Goal: Task Accomplishment & Management: Complete application form

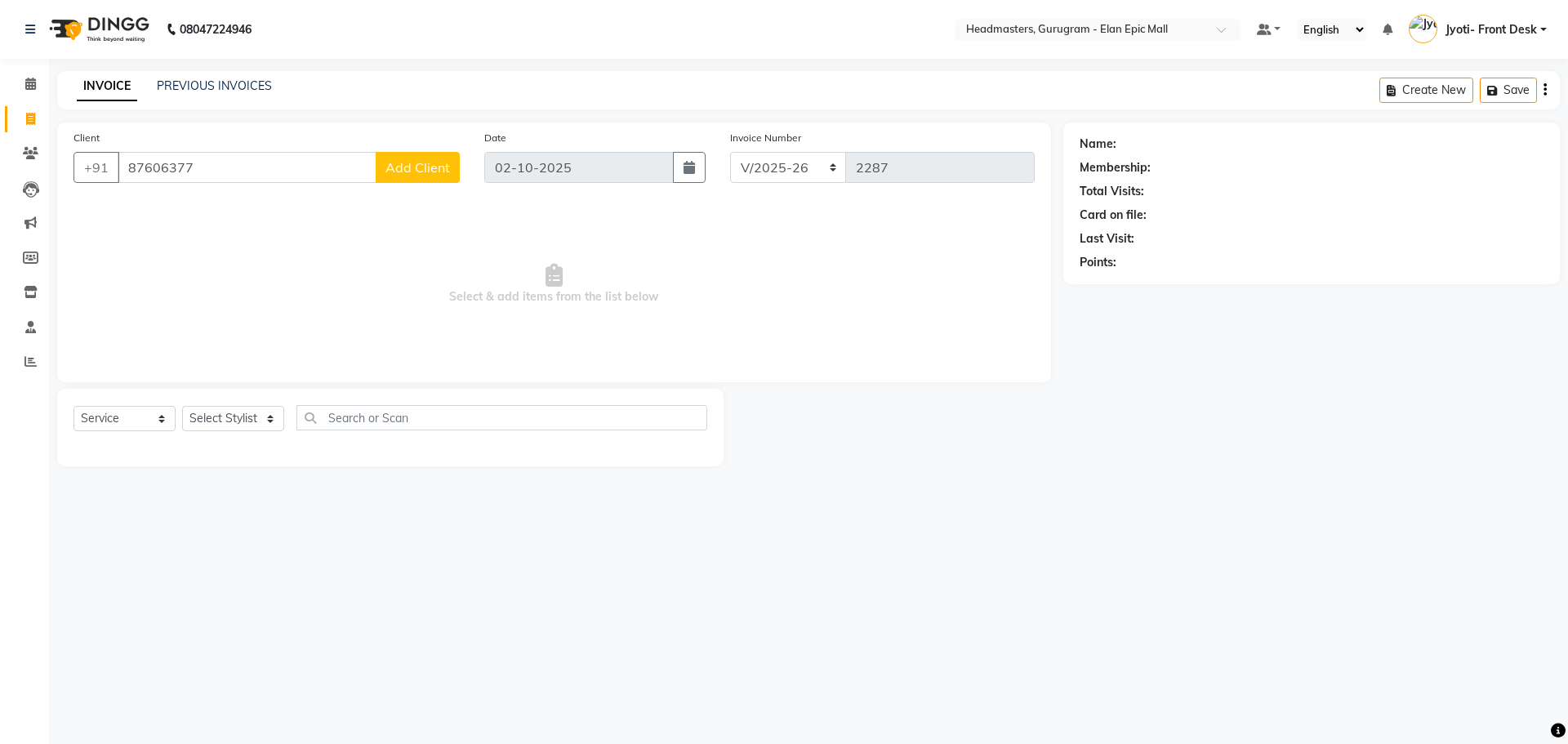
select select "7499"
select select "service"
type input "8760637745"
click at [436, 170] on span "Add Client" at bounding box center [417, 167] width 65 height 16
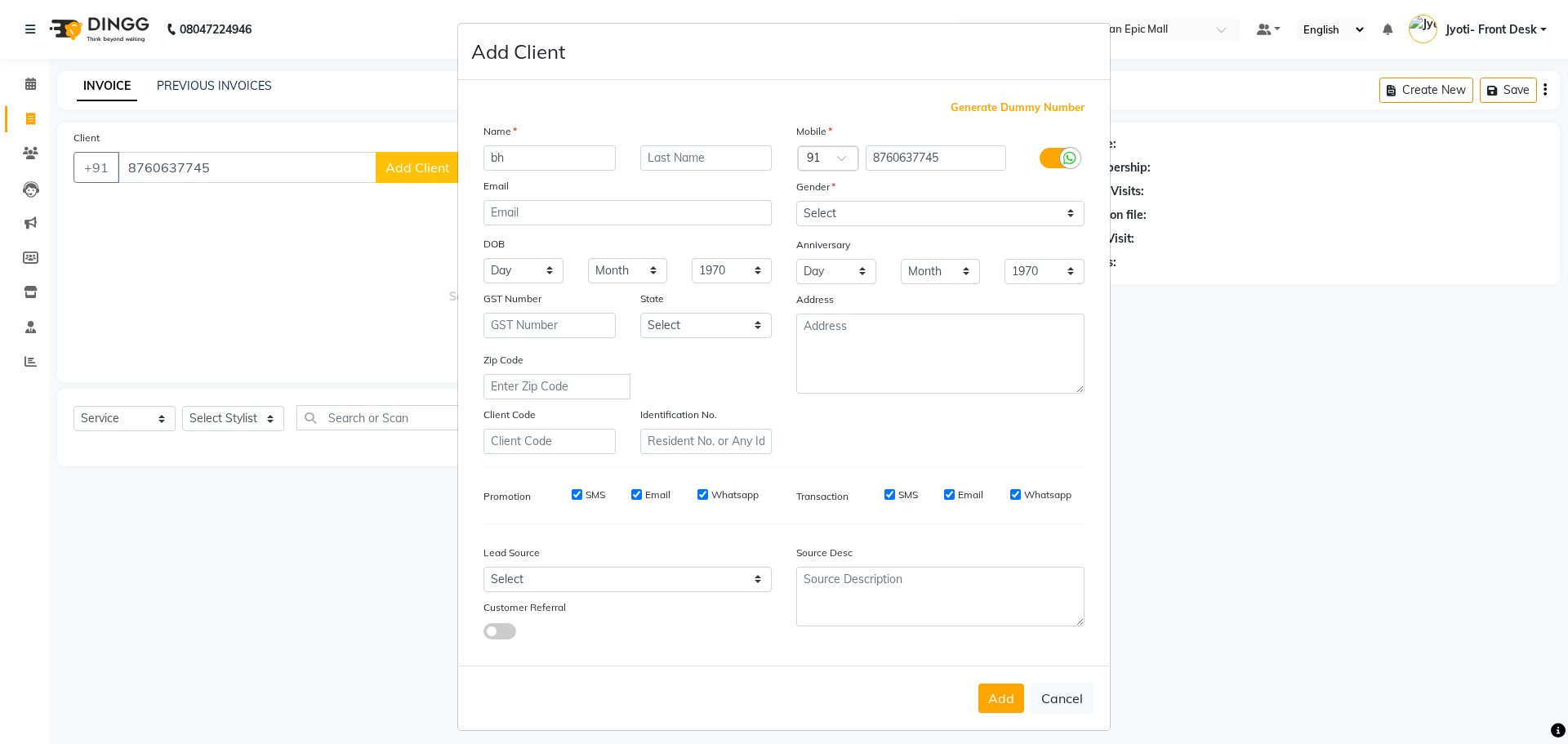
type input "b"
type input "Bhavaesh"
click at [884, 218] on select "Select [DEMOGRAPHIC_DATA] [DEMOGRAPHIC_DATA] Other Prefer Not To Say" at bounding box center [939, 213] width 288 height 25
select select "[DEMOGRAPHIC_DATA]"
click at [796, 201] on select "Select [DEMOGRAPHIC_DATA] [DEMOGRAPHIC_DATA] Other Prefer Not To Say" at bounding box center [939, 213] width 288 height 25
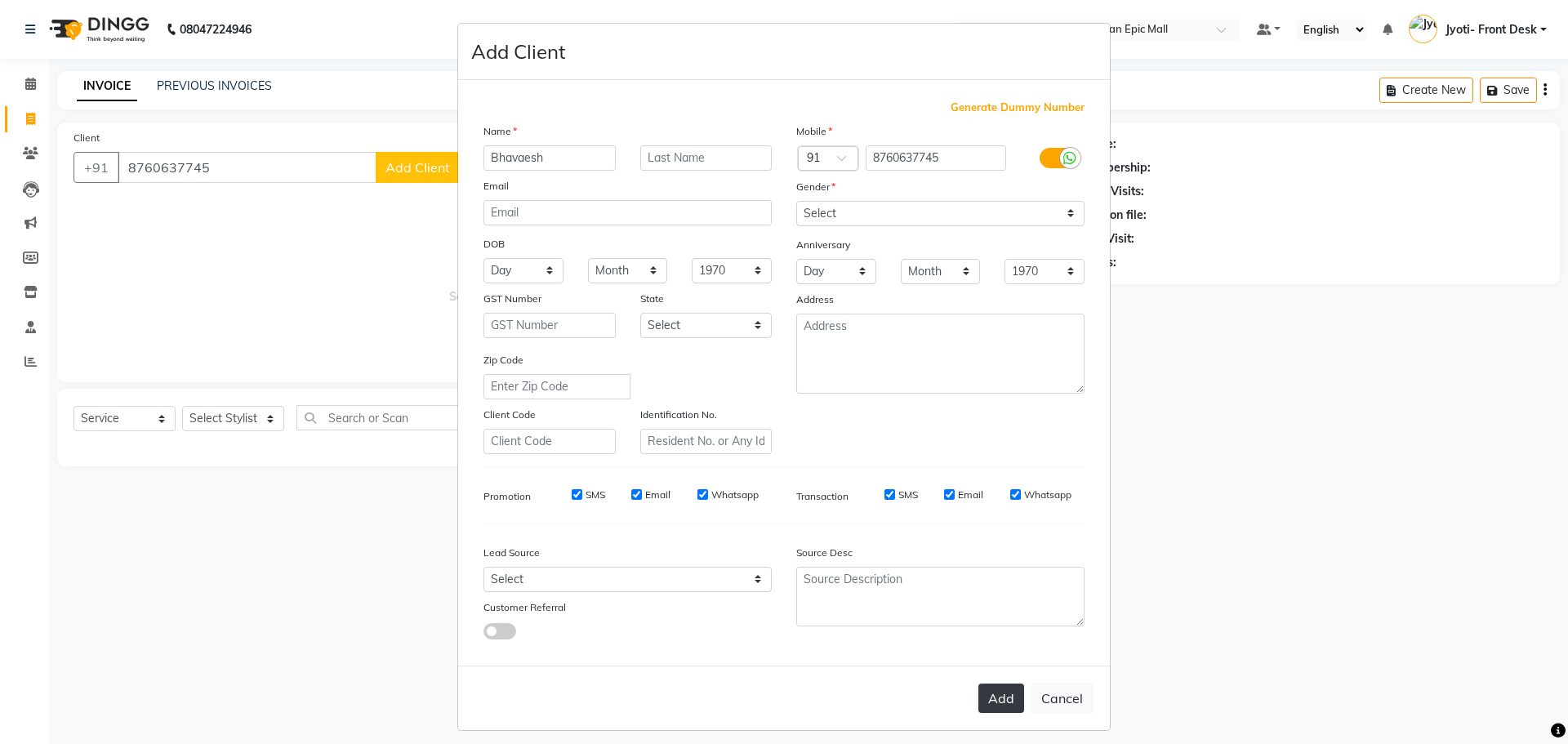
click at [989, 708] on button "Add" at bounding box center [1001, 698] width 46 height 29
select select
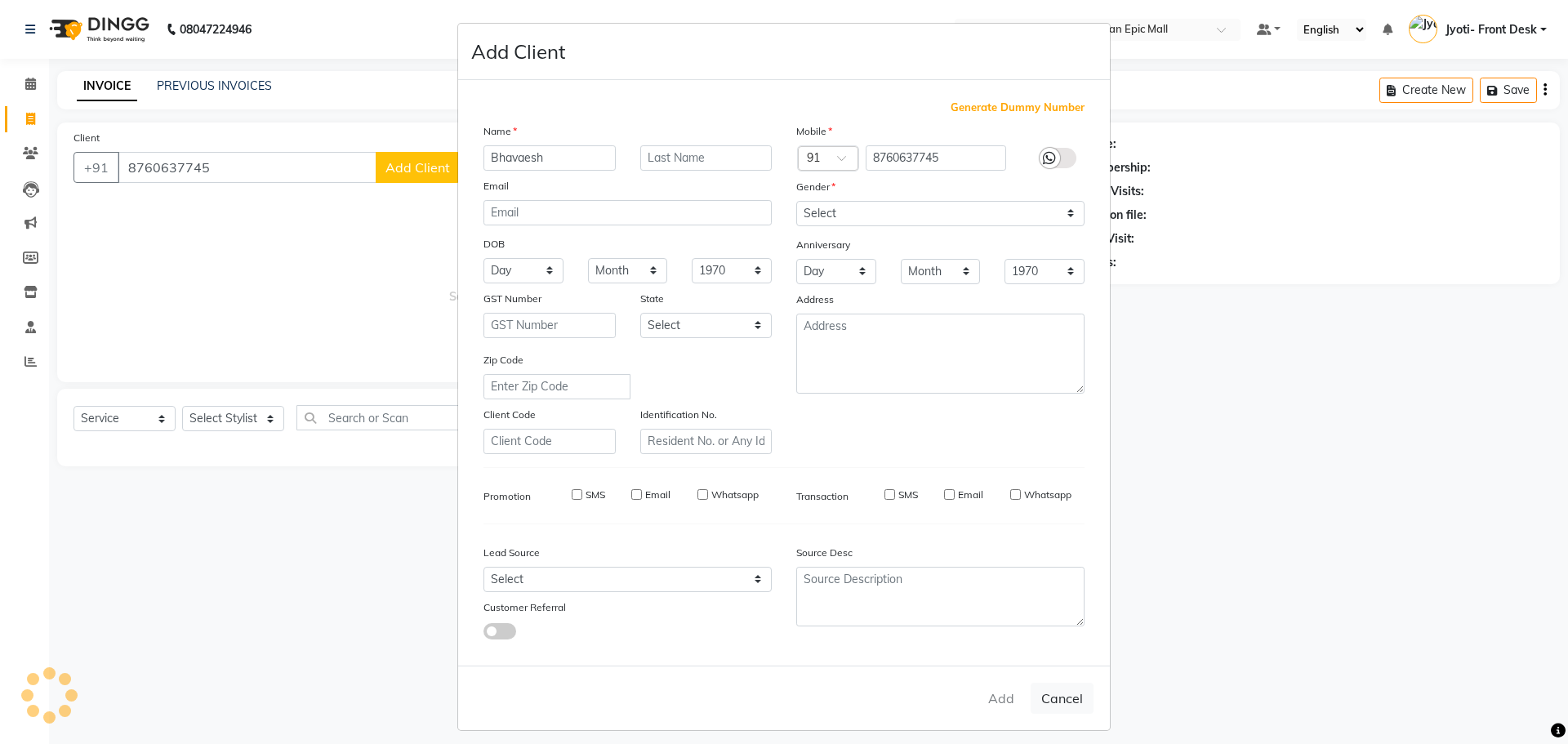
select select
checkbox input "false"
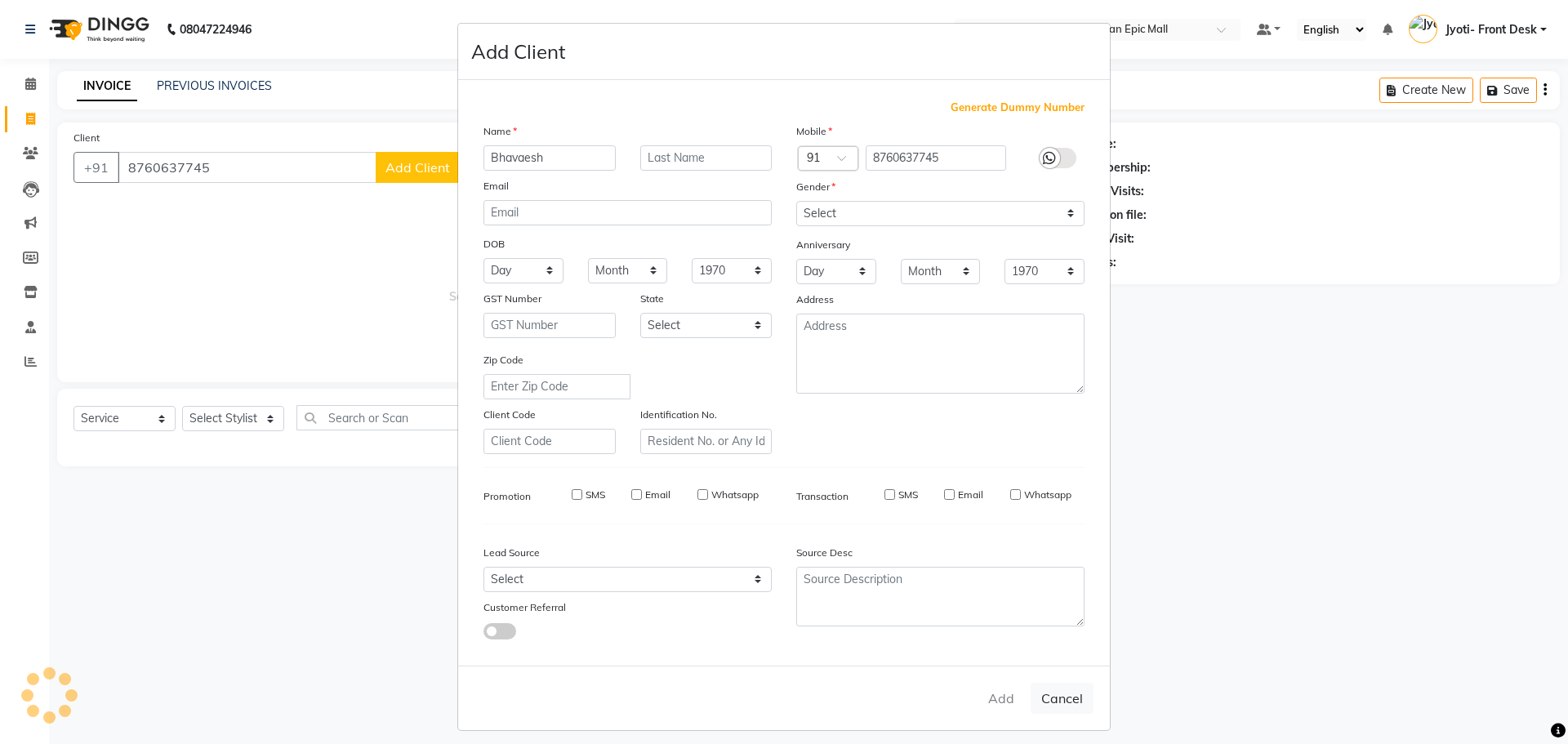
checkbox input "false"
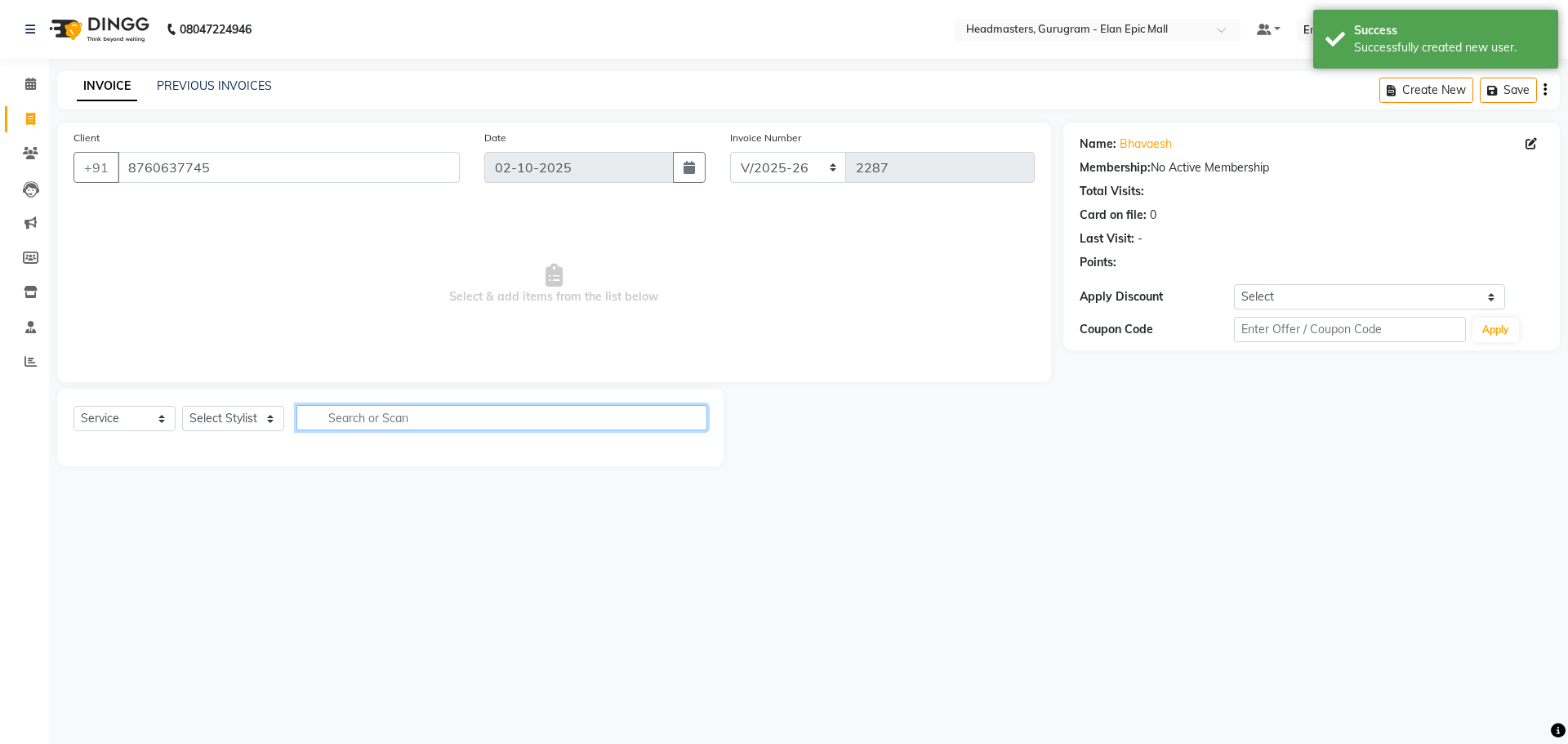
click at [510, 429] on input "text" at bounding box center [501, 417] width 410 height 25
type input "hair"
click at [262, 417] on select "Select Stylist[PERSON_NAME][PERSON_NAME]n[PERSON_NAME]h Chetan Headmasters Isla…" at bounding box center [233, 418] width 102 height 25
select select "76920"
click at [182, 406] on select "Select Stylist[PERSON_NAME][PERSON_NAME]n[PERSON_NAME]h Chetan Headmasters Isla…" at bounding box center [233, 418] width 102 height 25
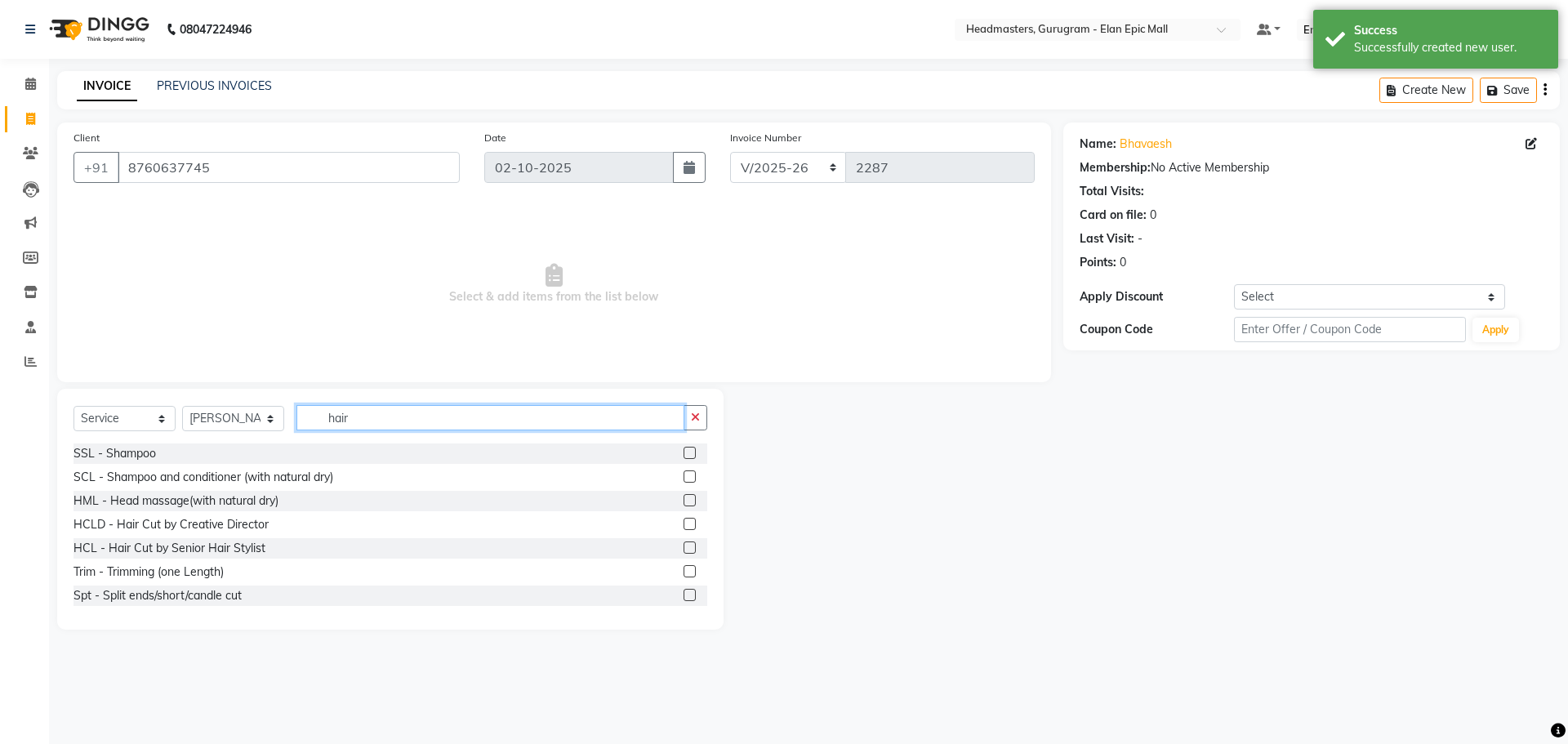
click at [412, 416] on input "hair" at bounding box center [490, 417] width 388 height 25
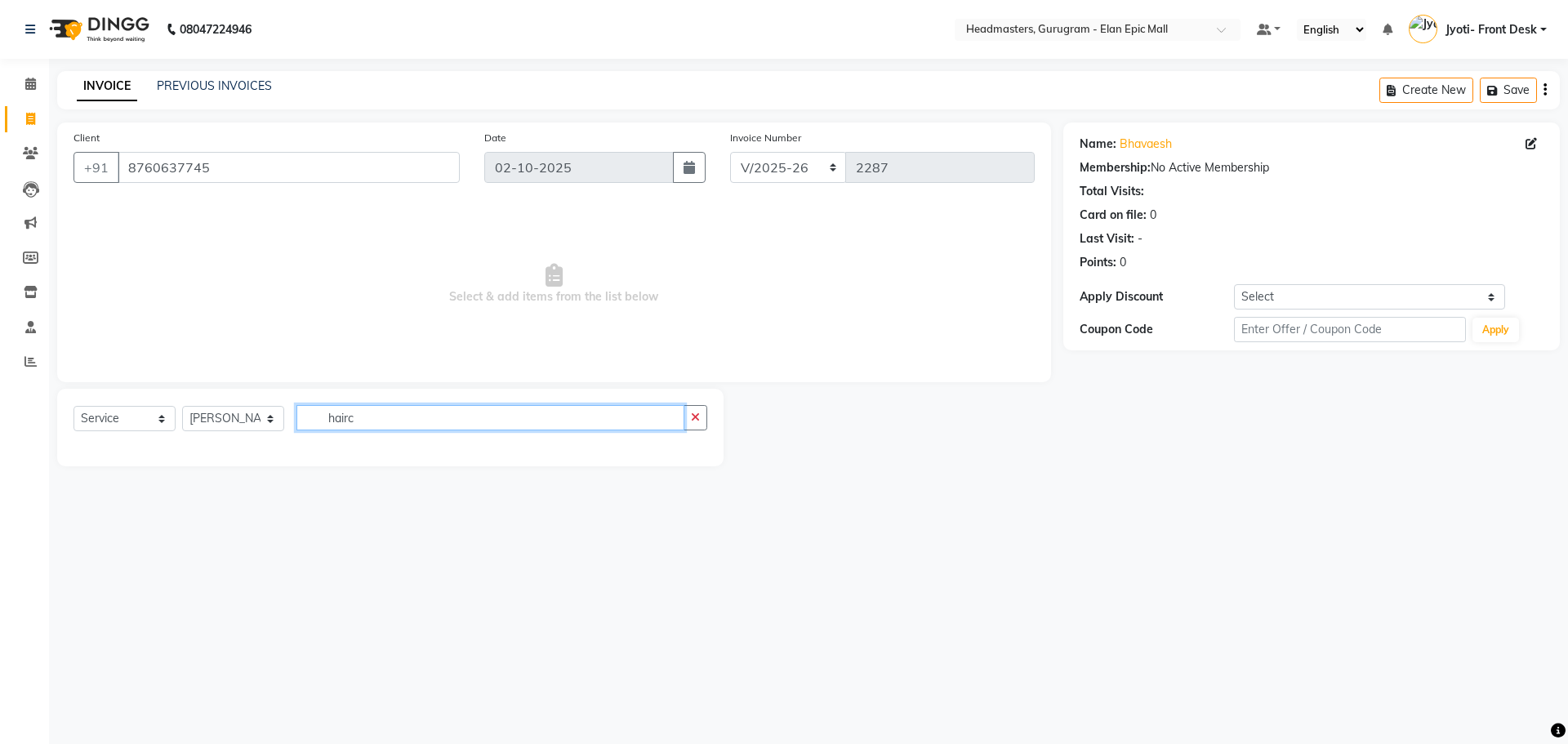
type input "hair"
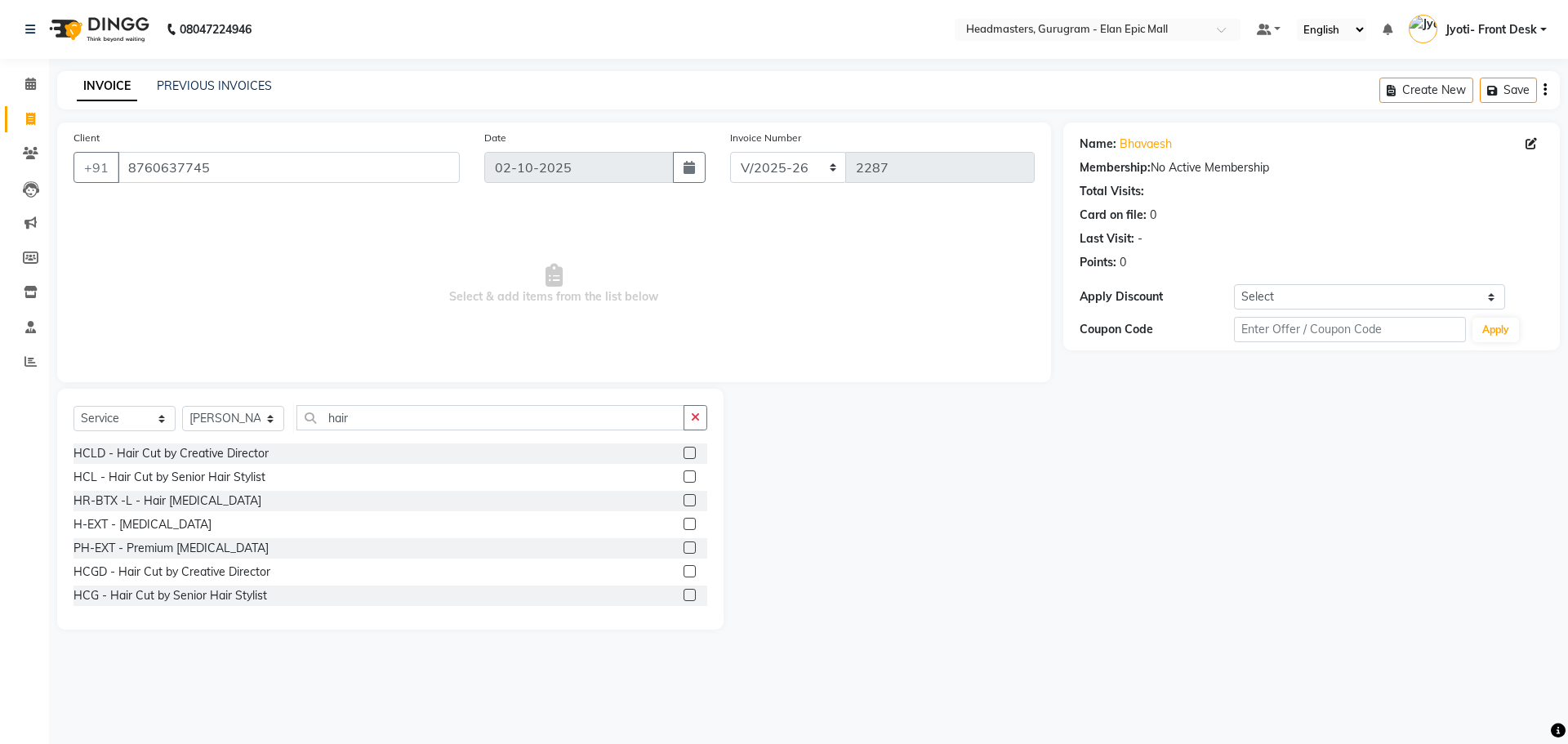
click at [683, 595] on label at bounding box center [689, 595] width 12 height 12
click at [683, 595] on input "checkbox" at bounding box center [688, 596] width 10 height 10
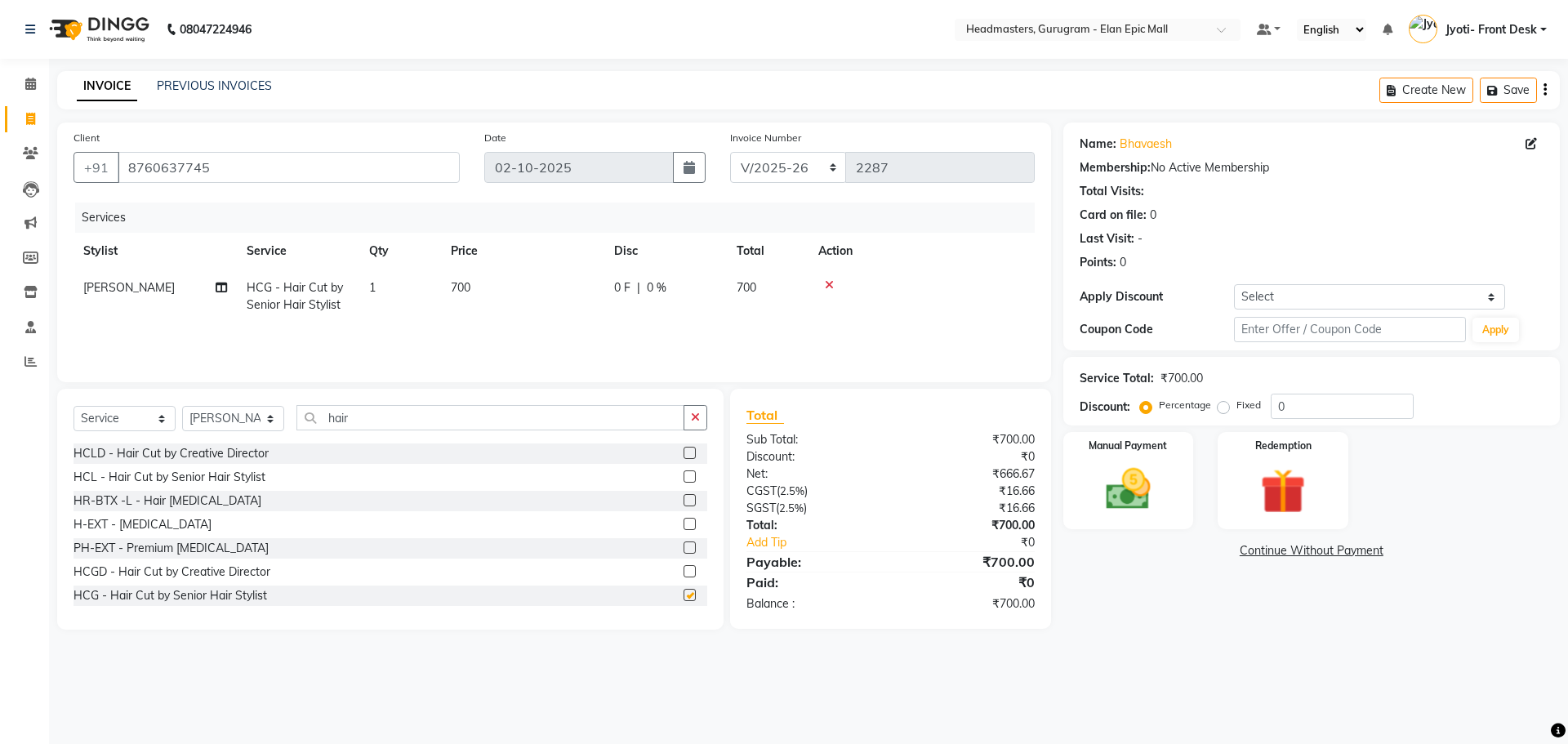
checkbox input "false"
click at [468, 289] on span "700" at bounding box center [461, 287] width 20 height 15
select select "76920"
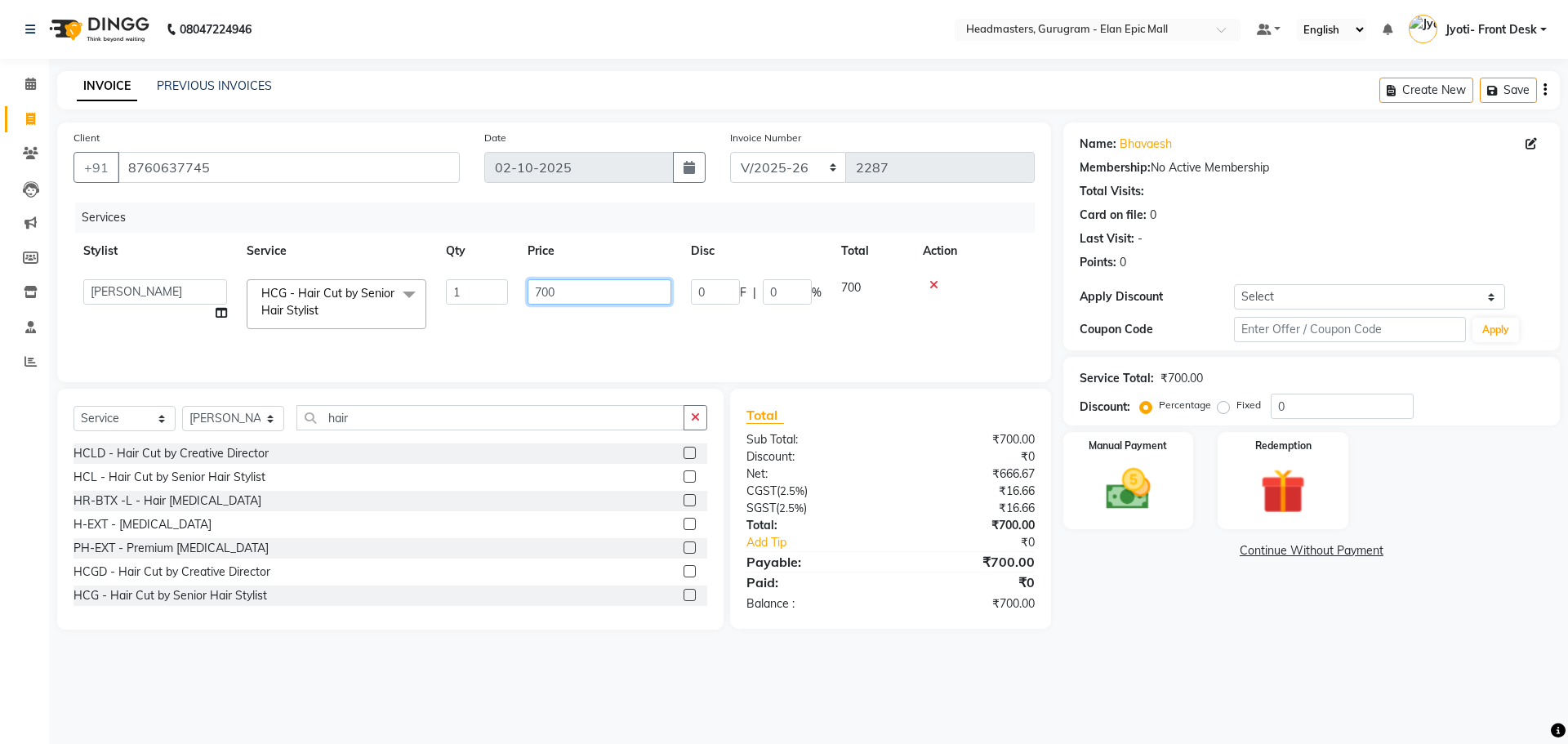
click at [539, 288] on input "700" at bounding box center [599, 292] width 144 height 25
type input "600"
click at [519, 429] on input "hair" at bounding box center [490, 417] width 388 height 25
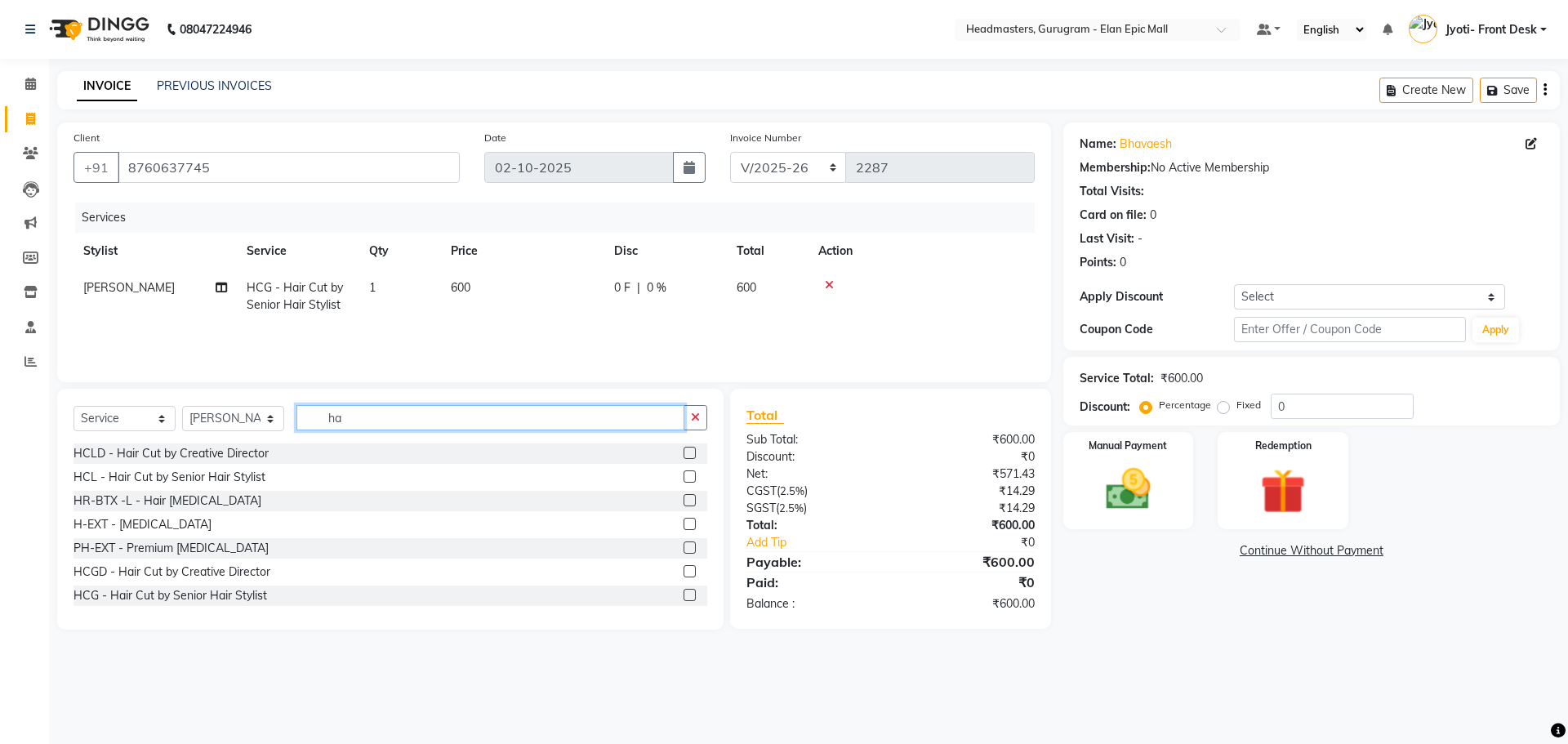
type input "h"
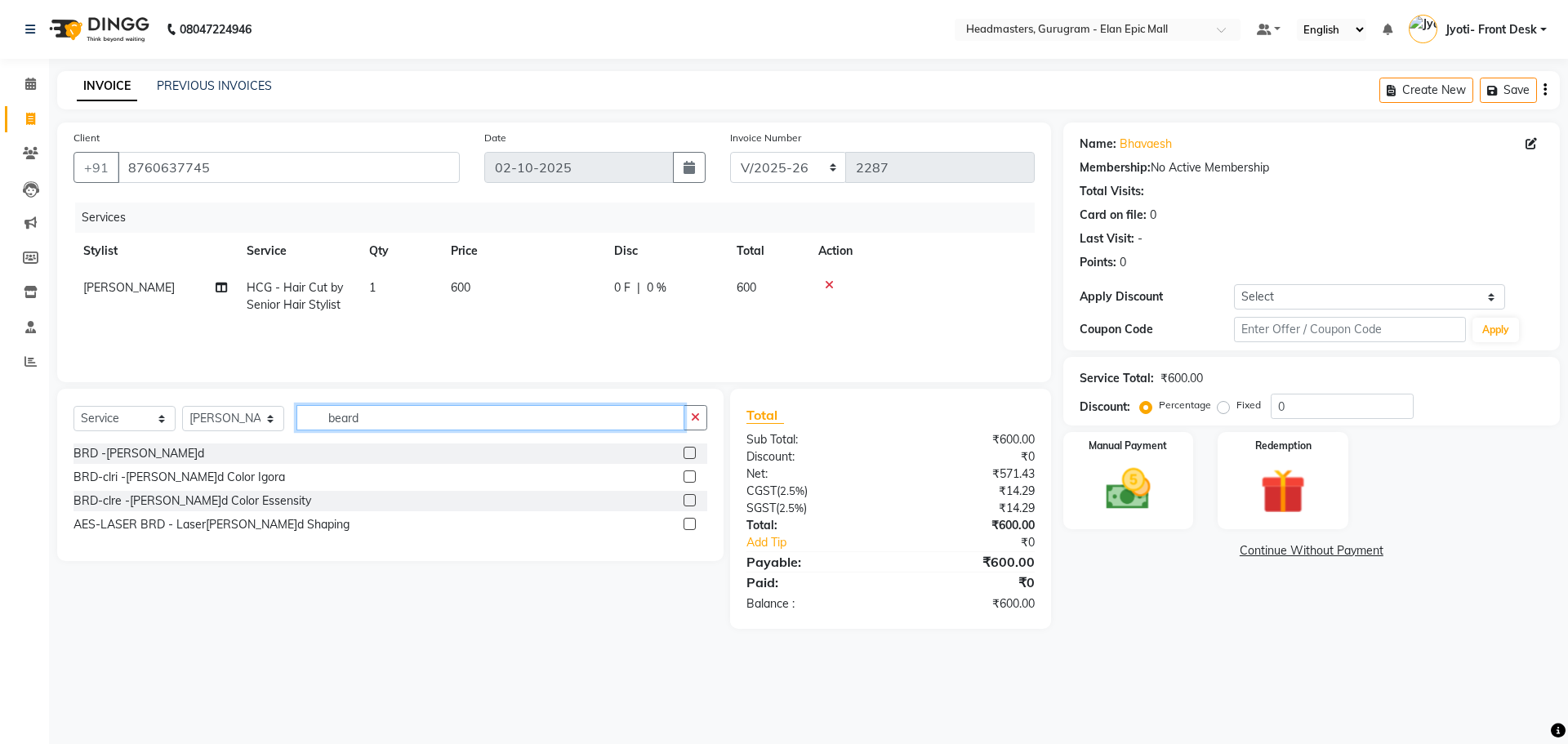
type input "beard"
click at [691, 454] on label at bounding box center [689, 453] width 12 height 12
click at [691, 454] on input "checkbox" at bounding box center [688, 454] width 10 height 10
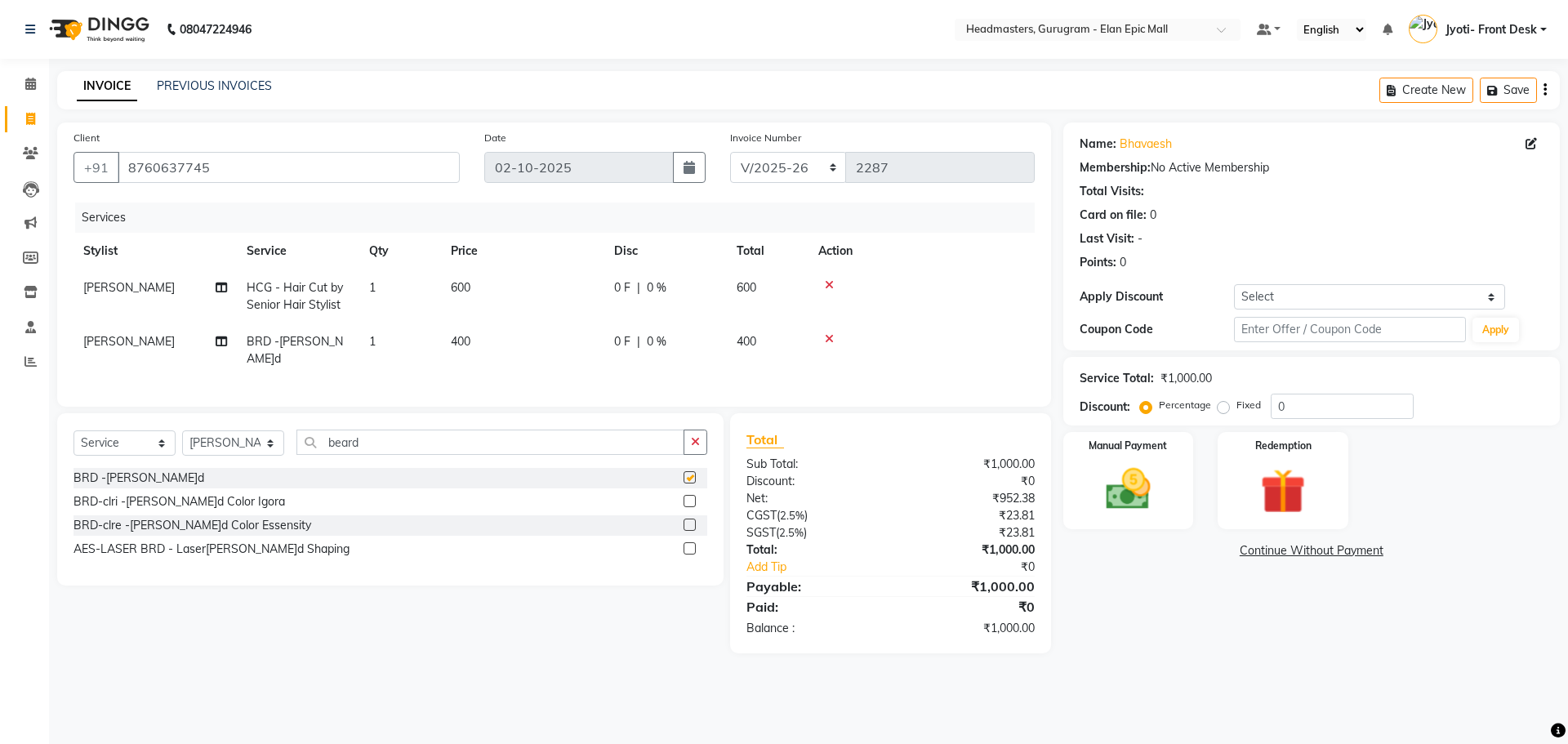
checkbox input "false"
click at [1126, 471] on img at bounding box center [1128, 489] width 76 height 54
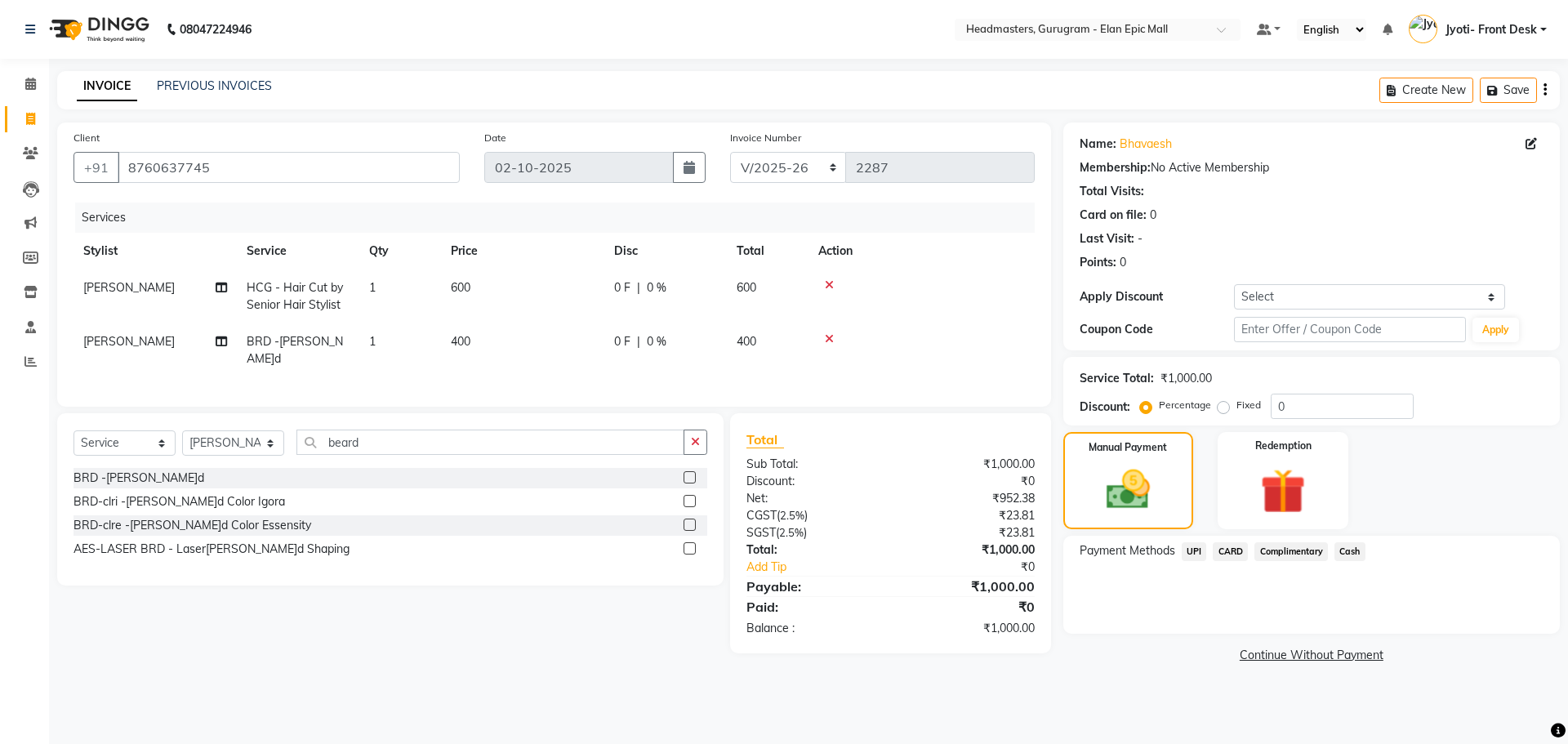
click at [1351, 547] on span "Cash" at bounding box center [1350, 552] width 31 height 19
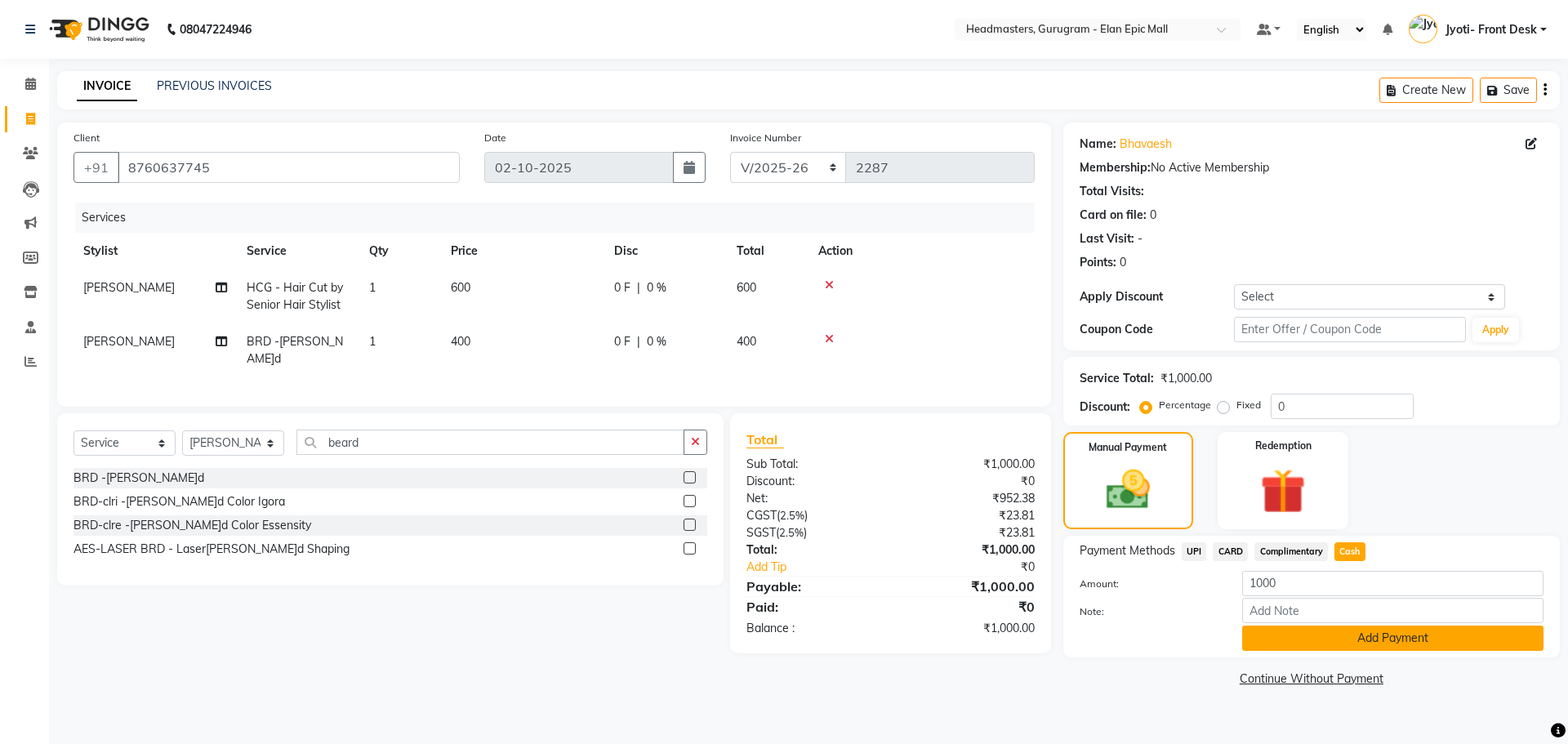
click at [1359, 650] on button "Add Payment" at bounding box center [1392, 637] width 301 height 25
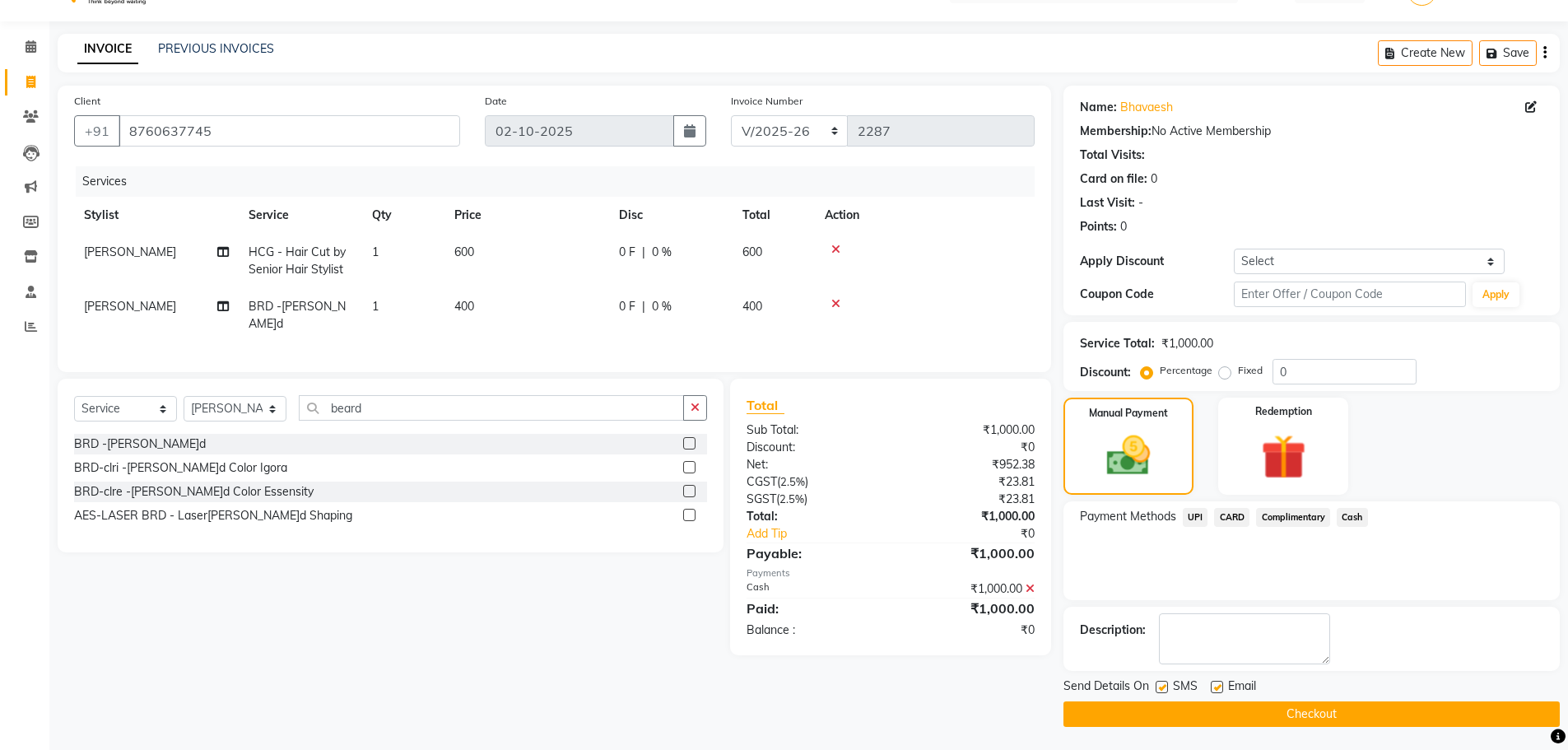
scroll to position [39, 0]
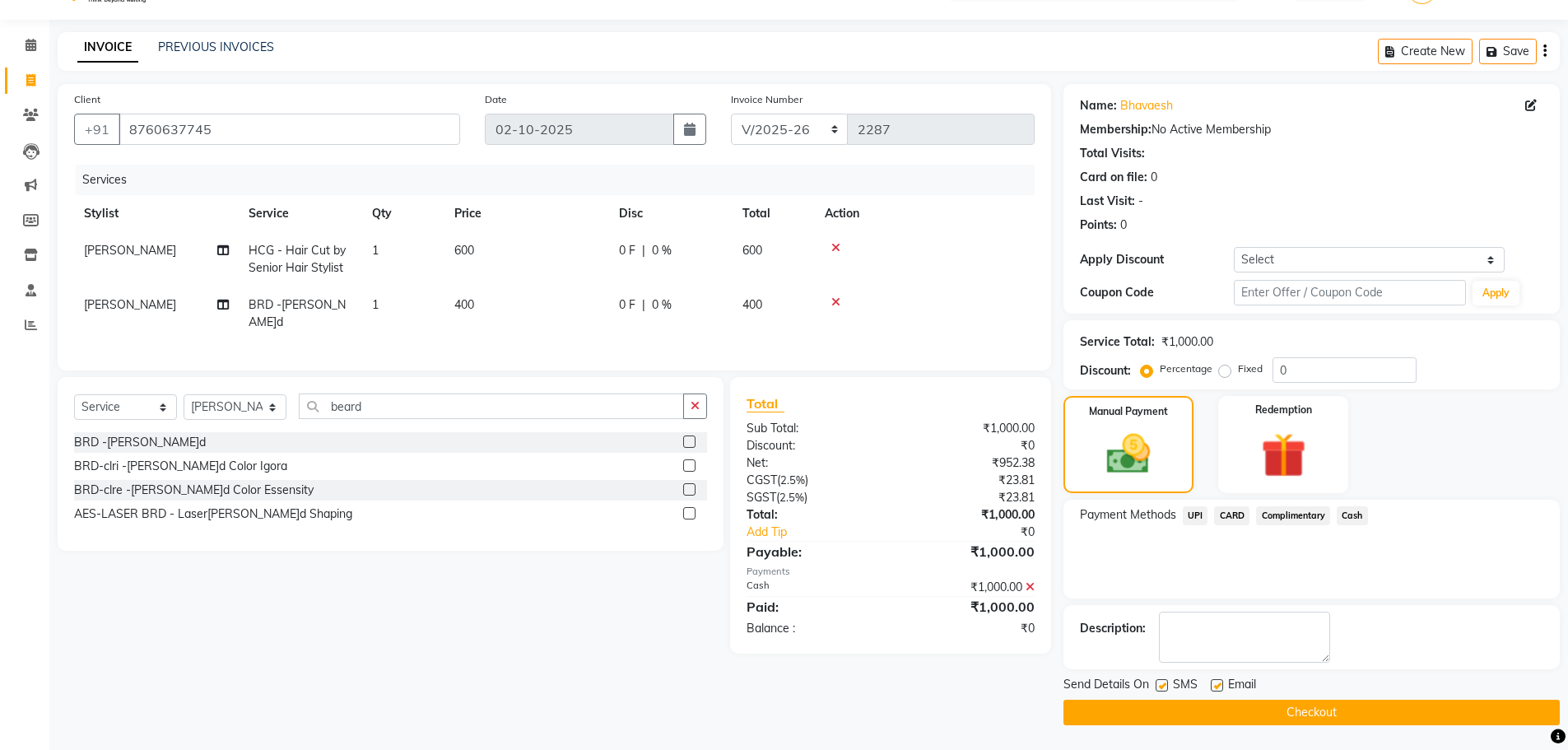
click at [1351, 711] on button "Checkout" at bounding box center [1311, 712] width 496 height 25
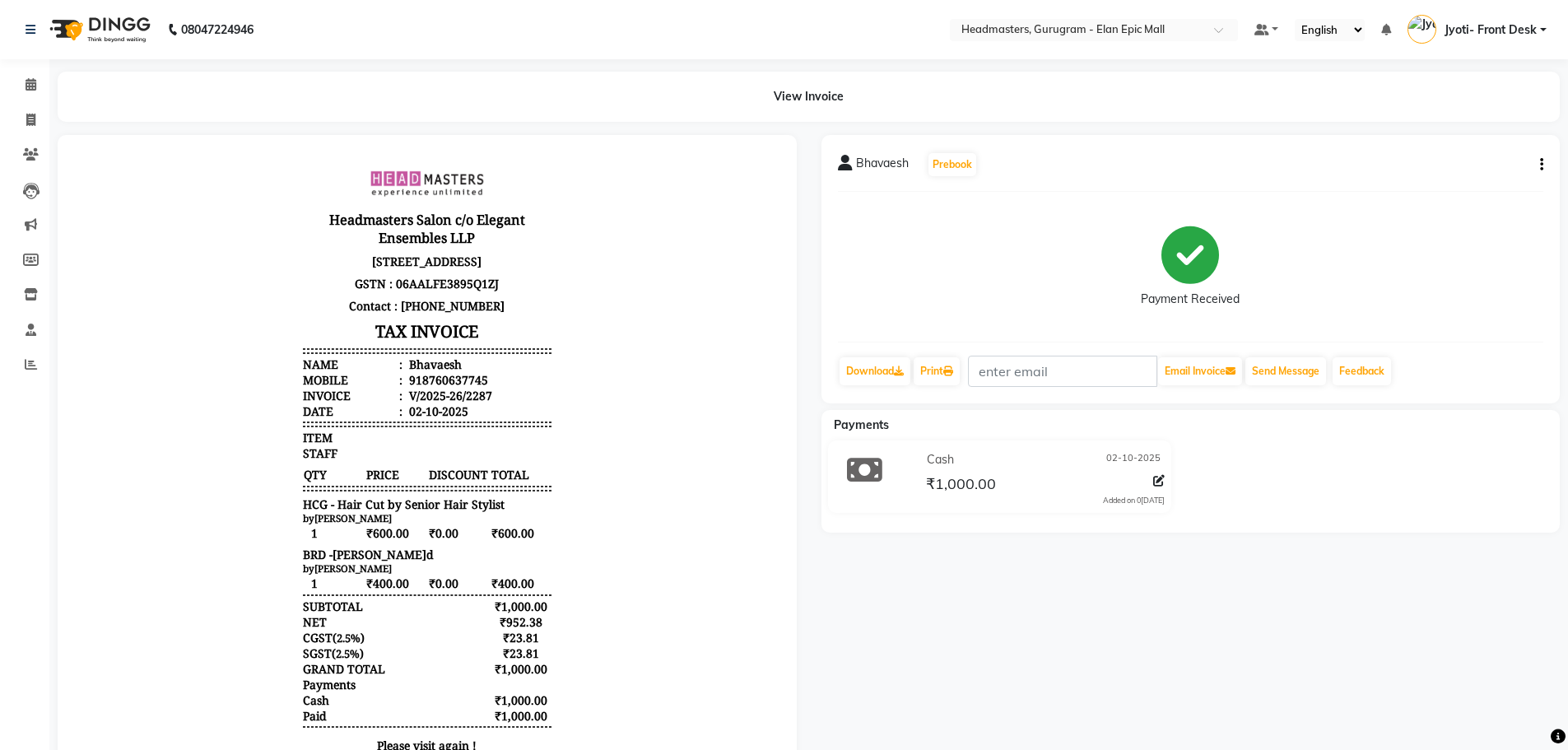
click at [1003, 736] on div "Bhavaesh Prebook Payment Received Download Print Email Invoice Send Message Fee…" at bounding box center [1190, 468] width 763 height 665
select select "service"
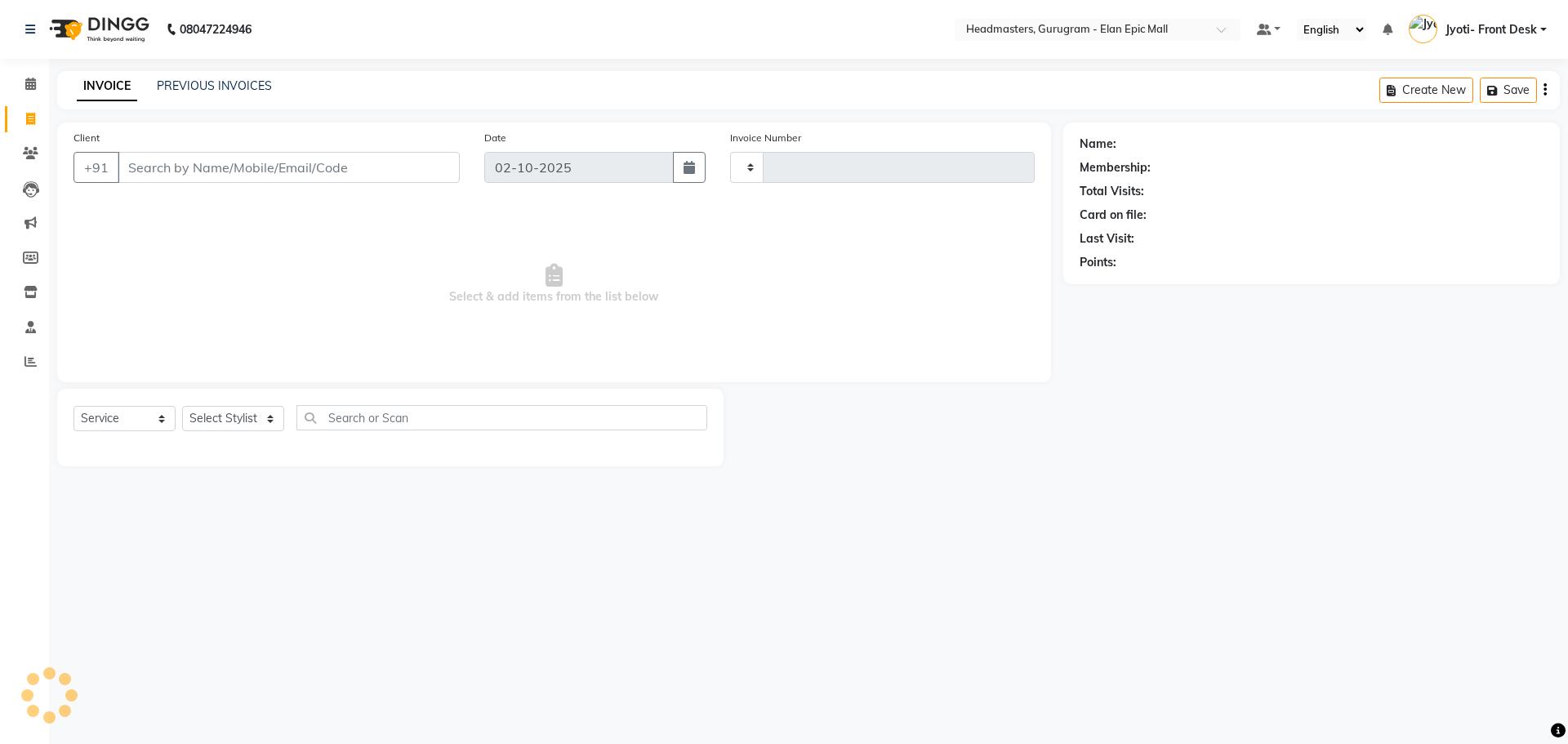
type input "2288"
select select "7499"
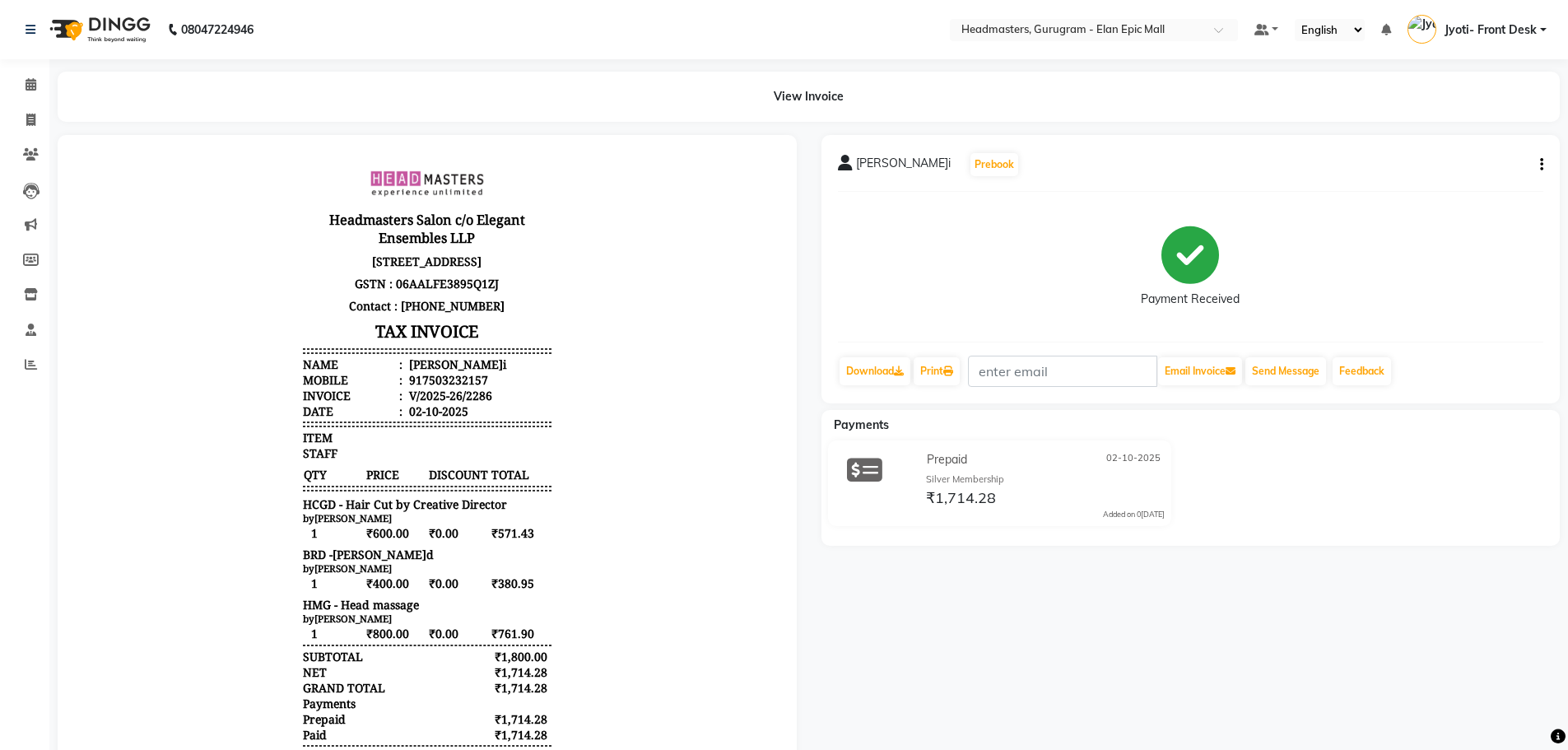
select select "service"
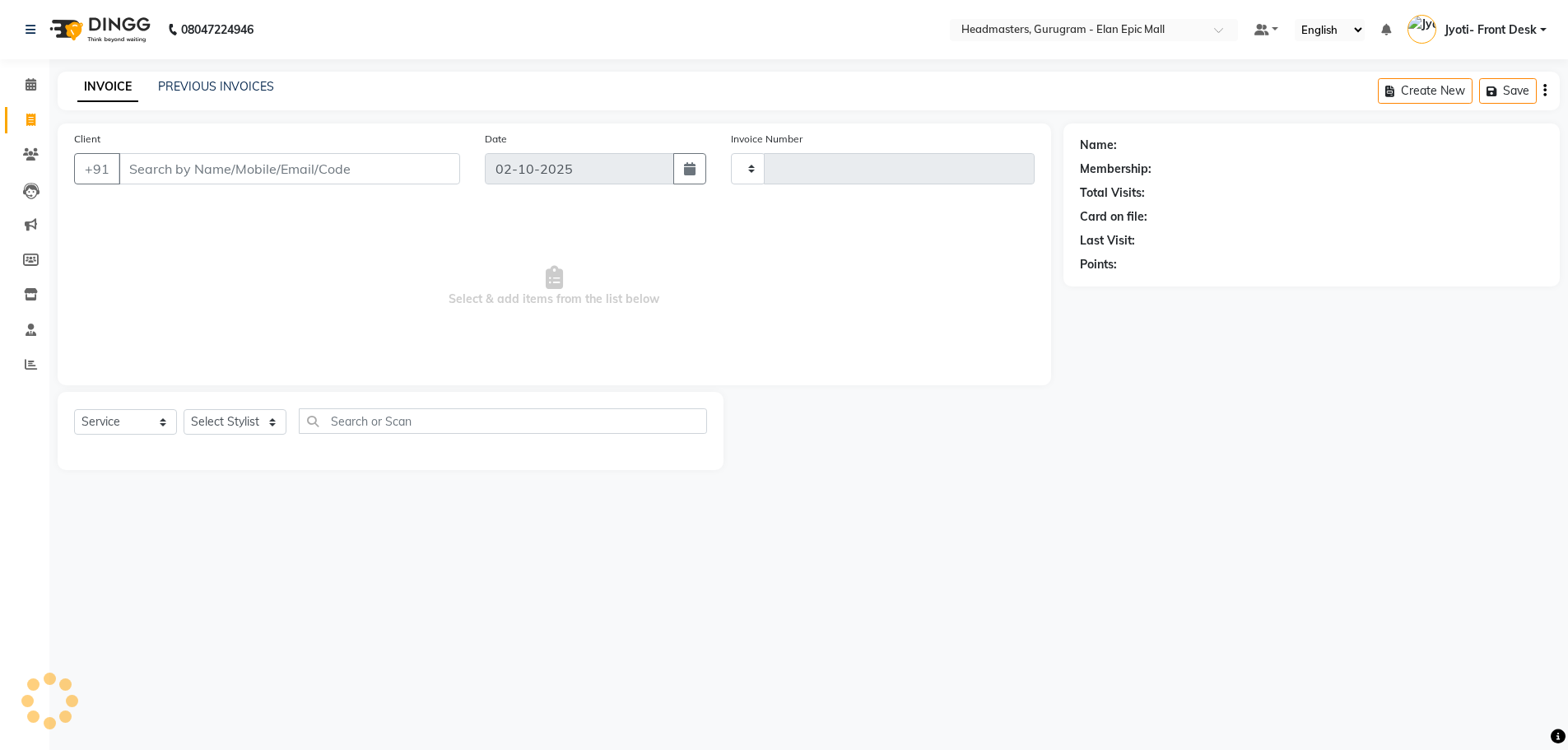
type input "2288"
select select "7499"
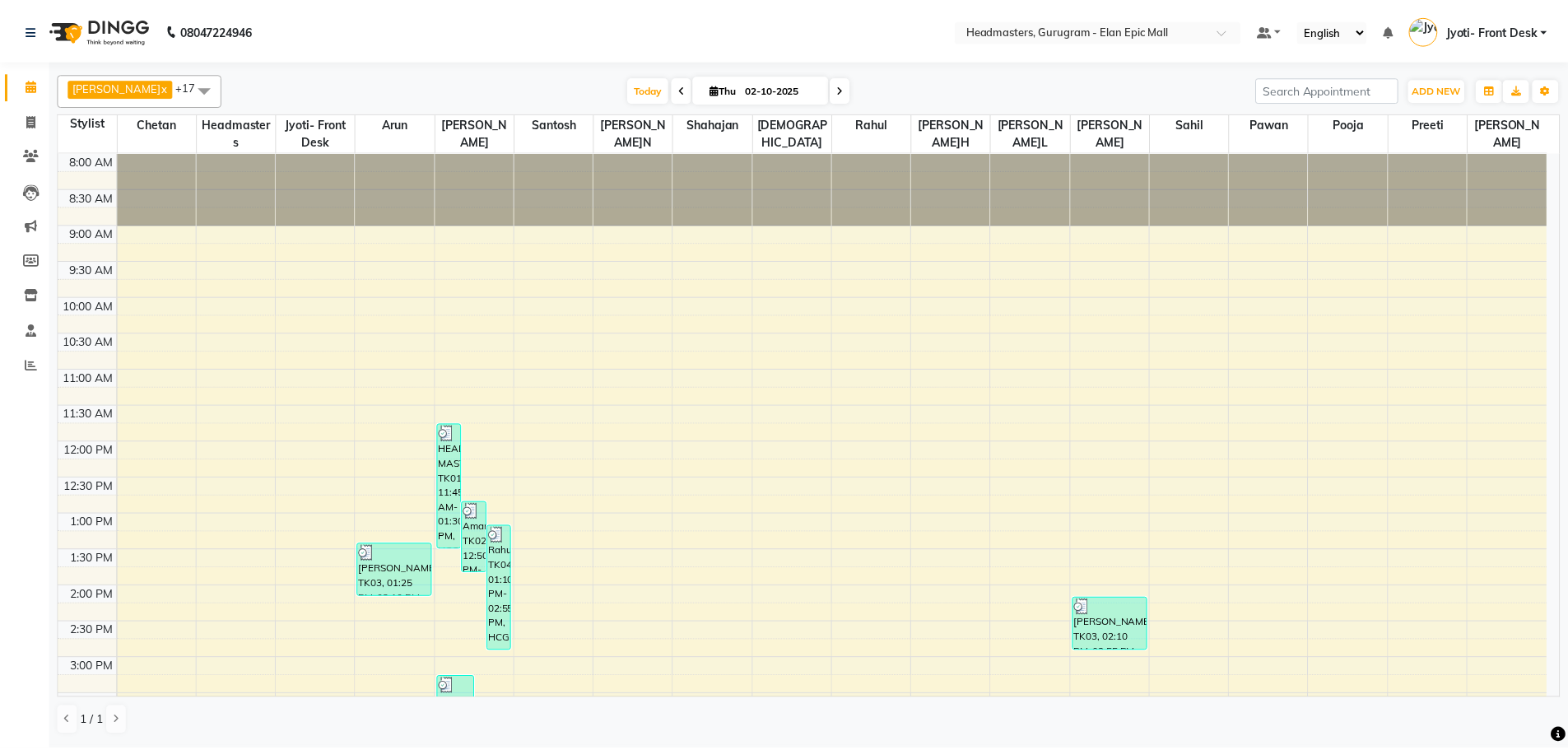
scroll to position [329, 0]
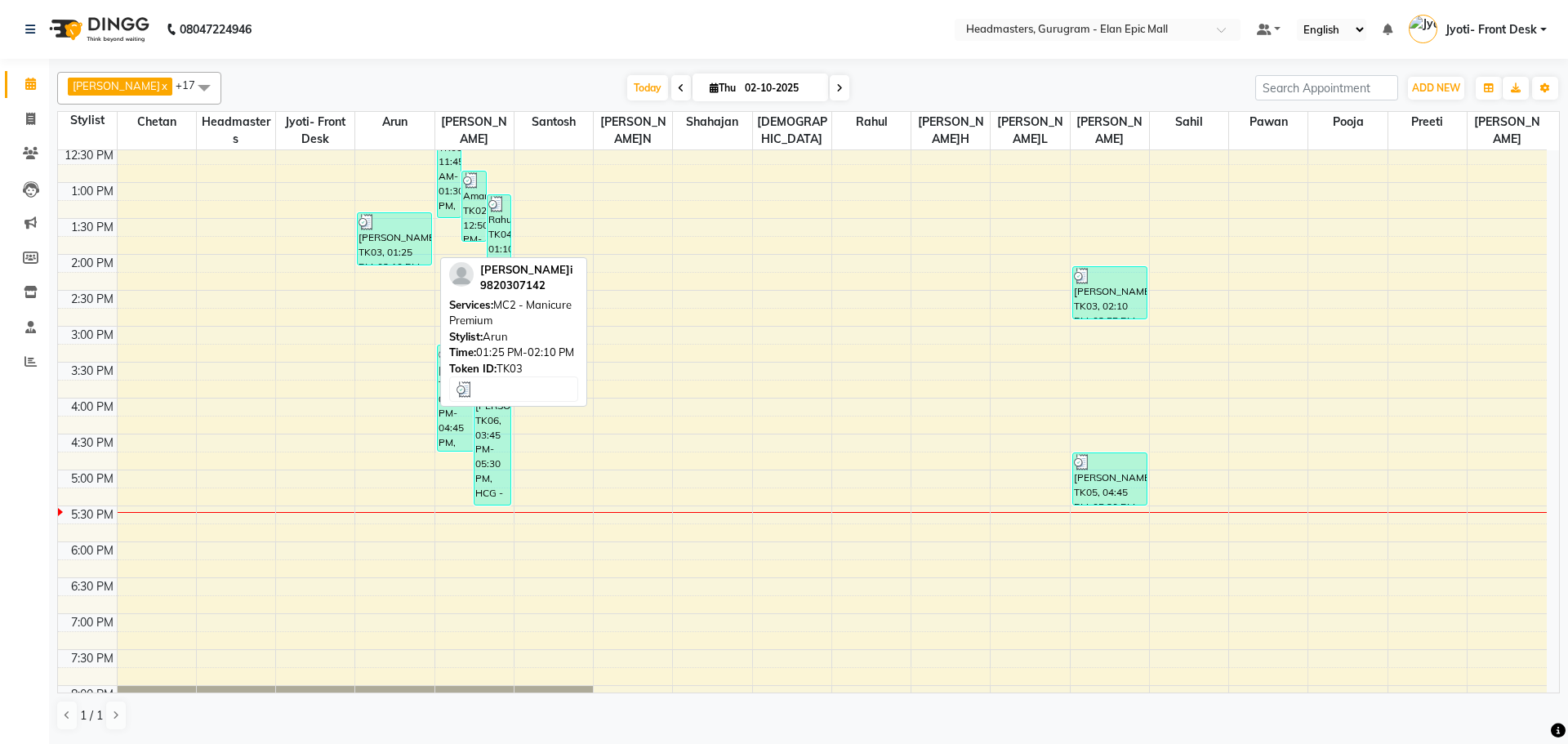
click at [385, 230] on div "[PERSON_NAME]i, TK03, 01:25 PM-02:10 PM, MC2 - Manicure Premium" at bounding box center [394, 238] width 74 height 51
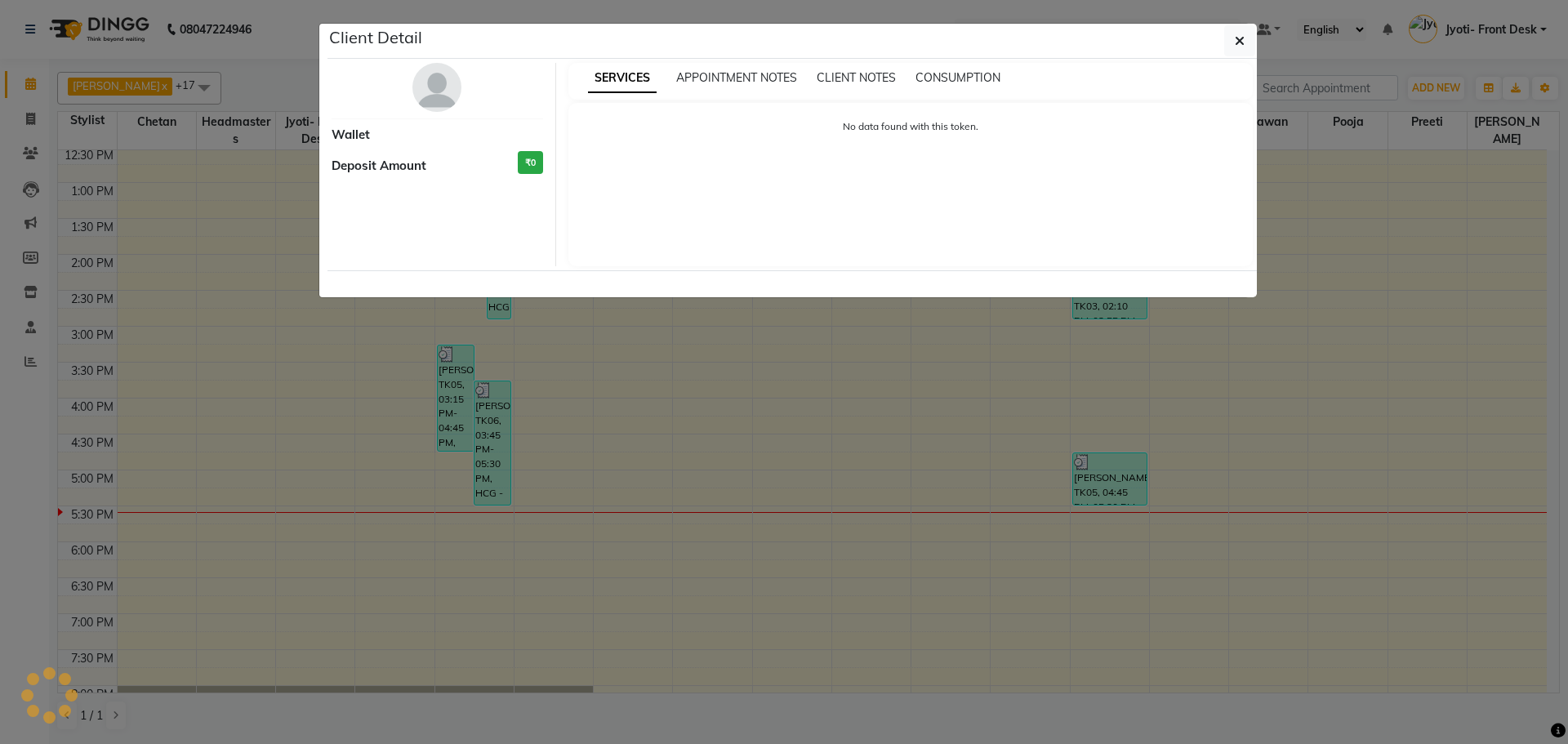
select select "3"
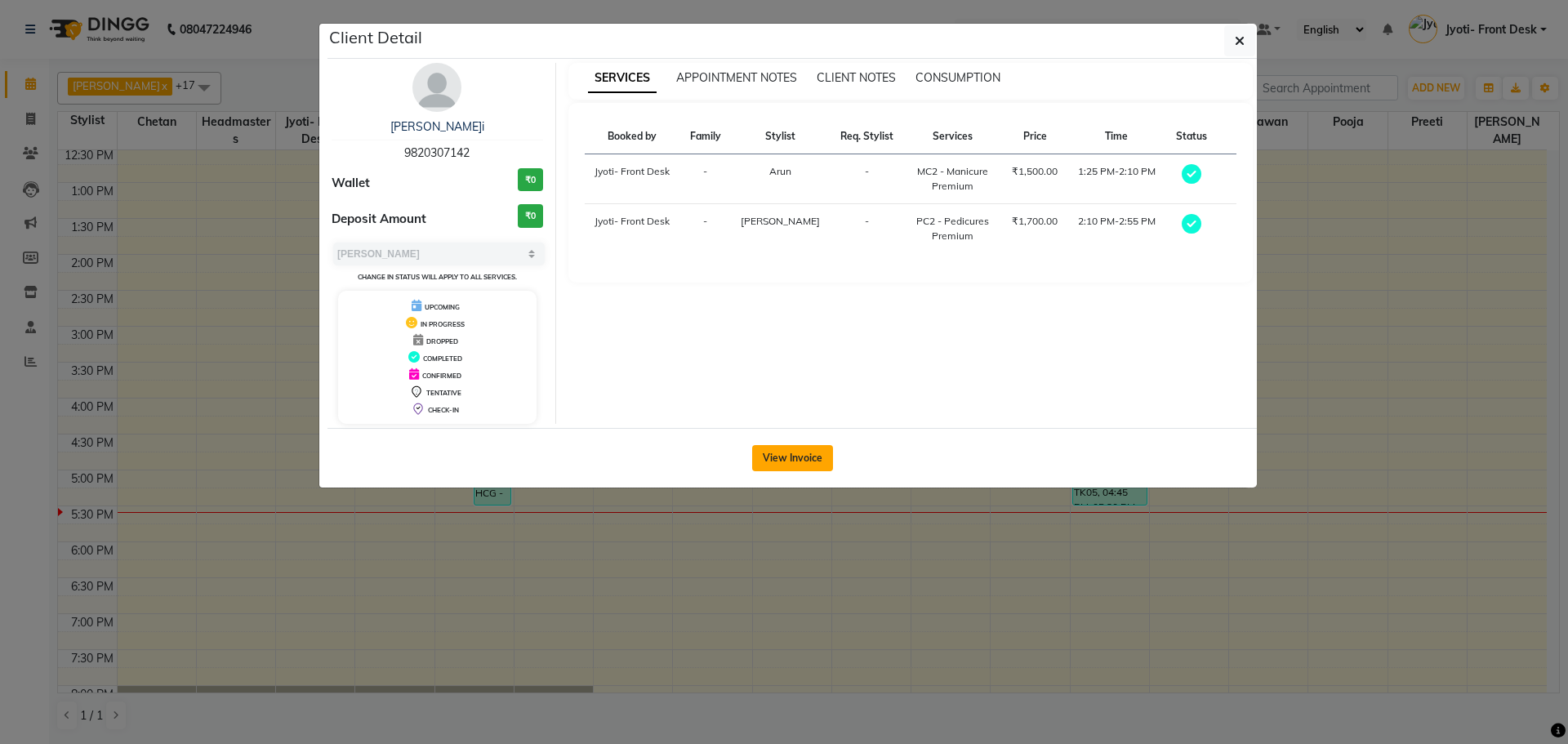
click at [778, 456] on button "View Invoice" at bounding box center [792, 458] width 81 height 26
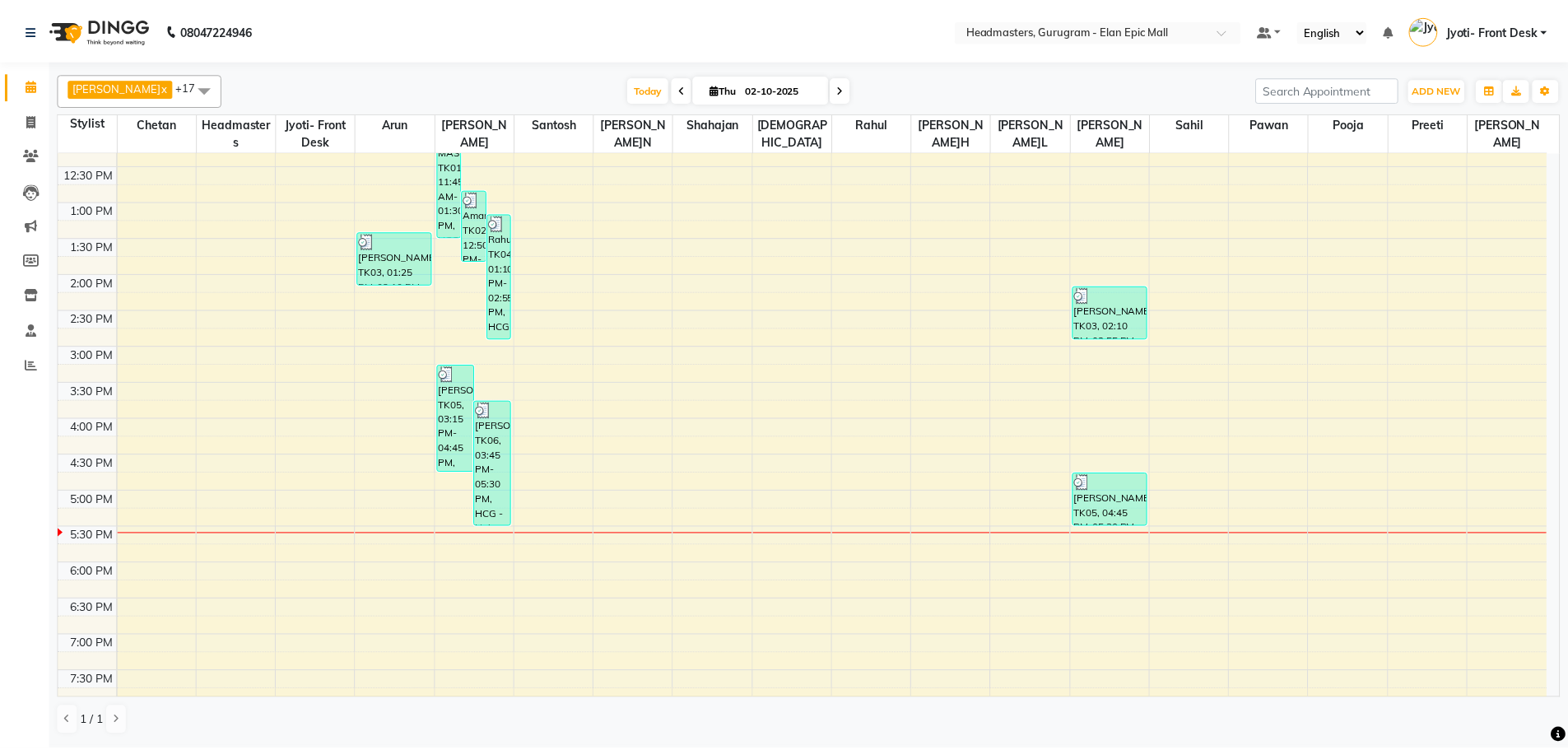
scroll to position [329, 0]
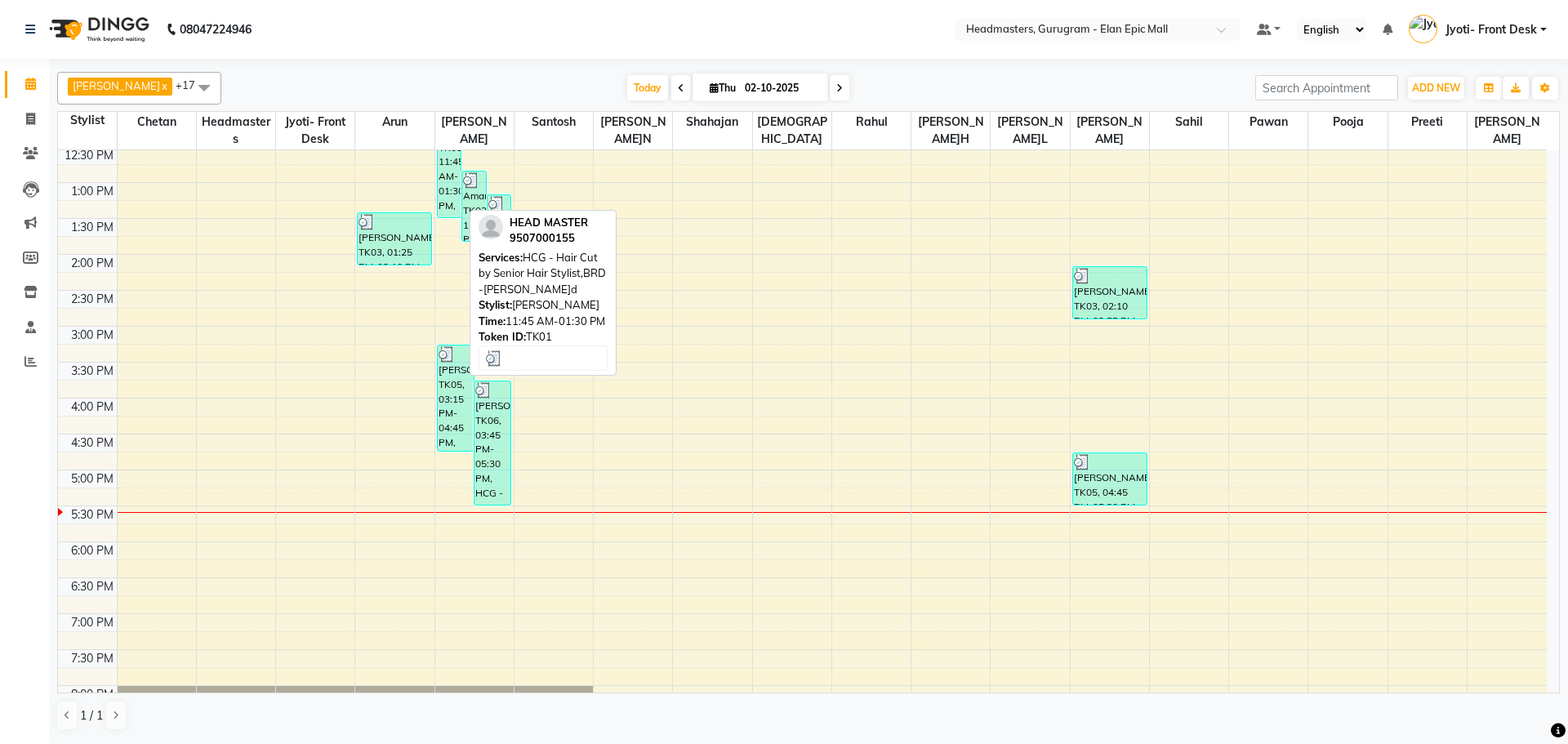
click at [441, 197] on div "HEAD MASTER, TK01, 11:45 AM-01:30 PM, HCG - Hair Cut by Senior Hair Stylist,BRD…" at bounding box center [448, 155] width 23 height 123
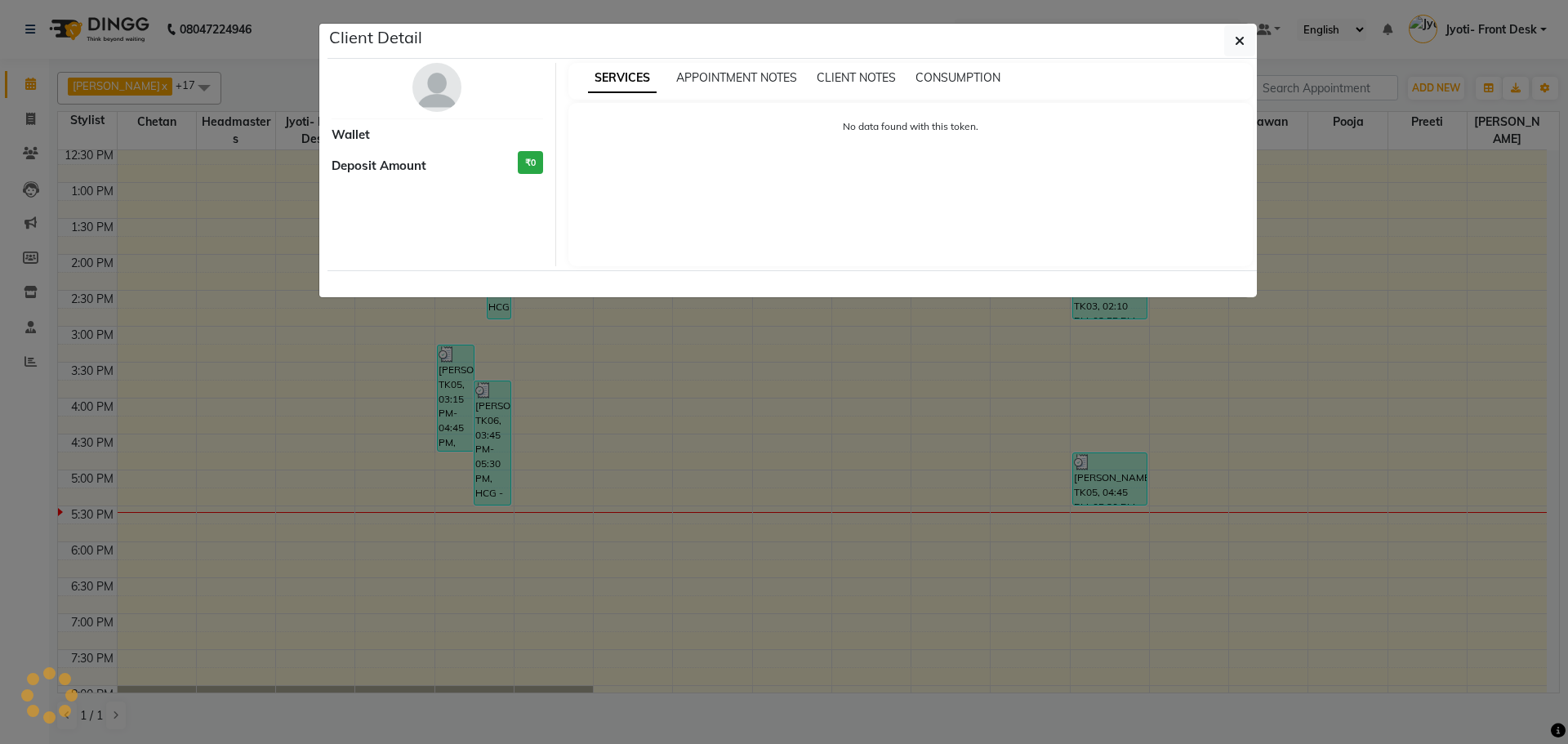
select select "3"
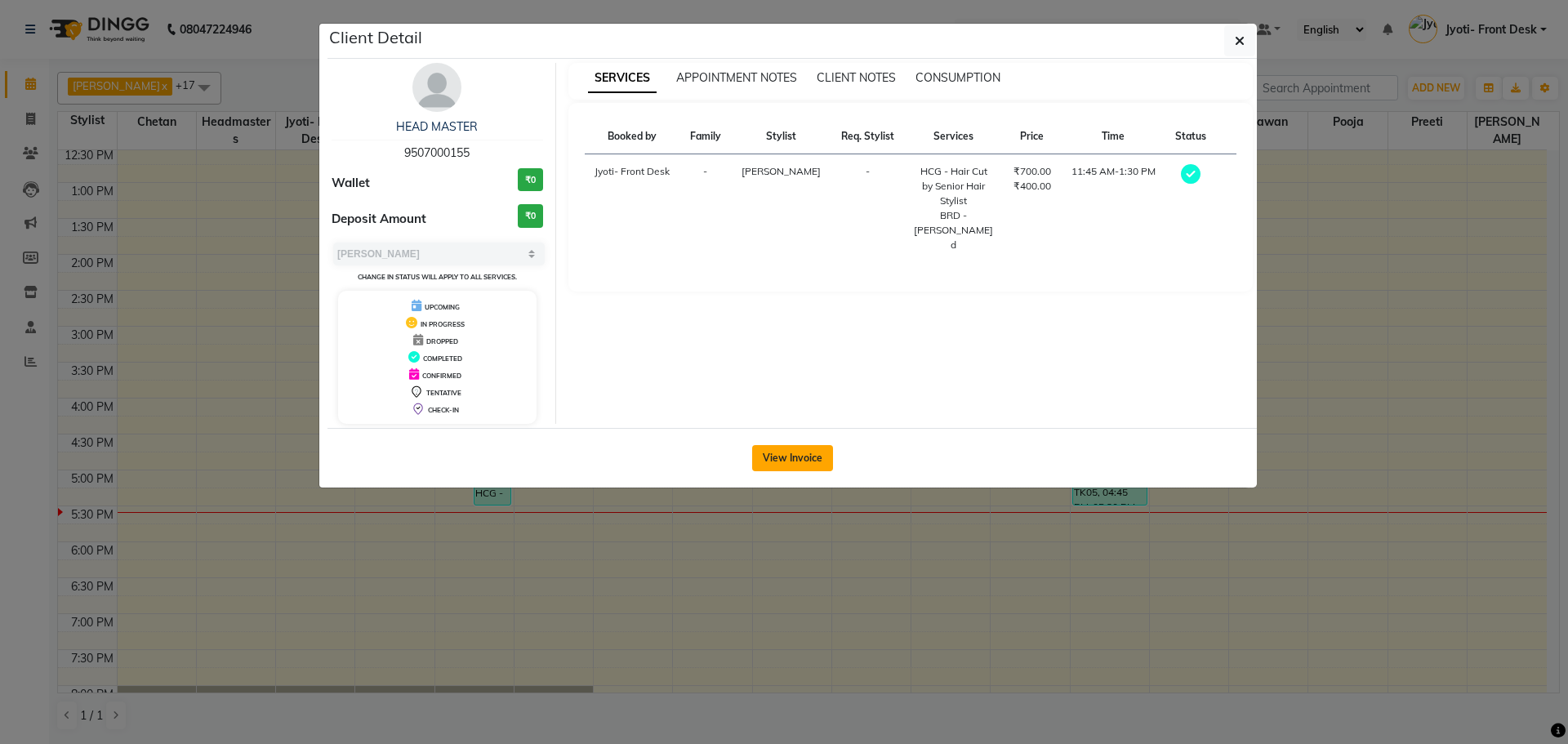
click at [821, 454] on button "View Invoice" at bounding box center [792, 458] width 81 height 26
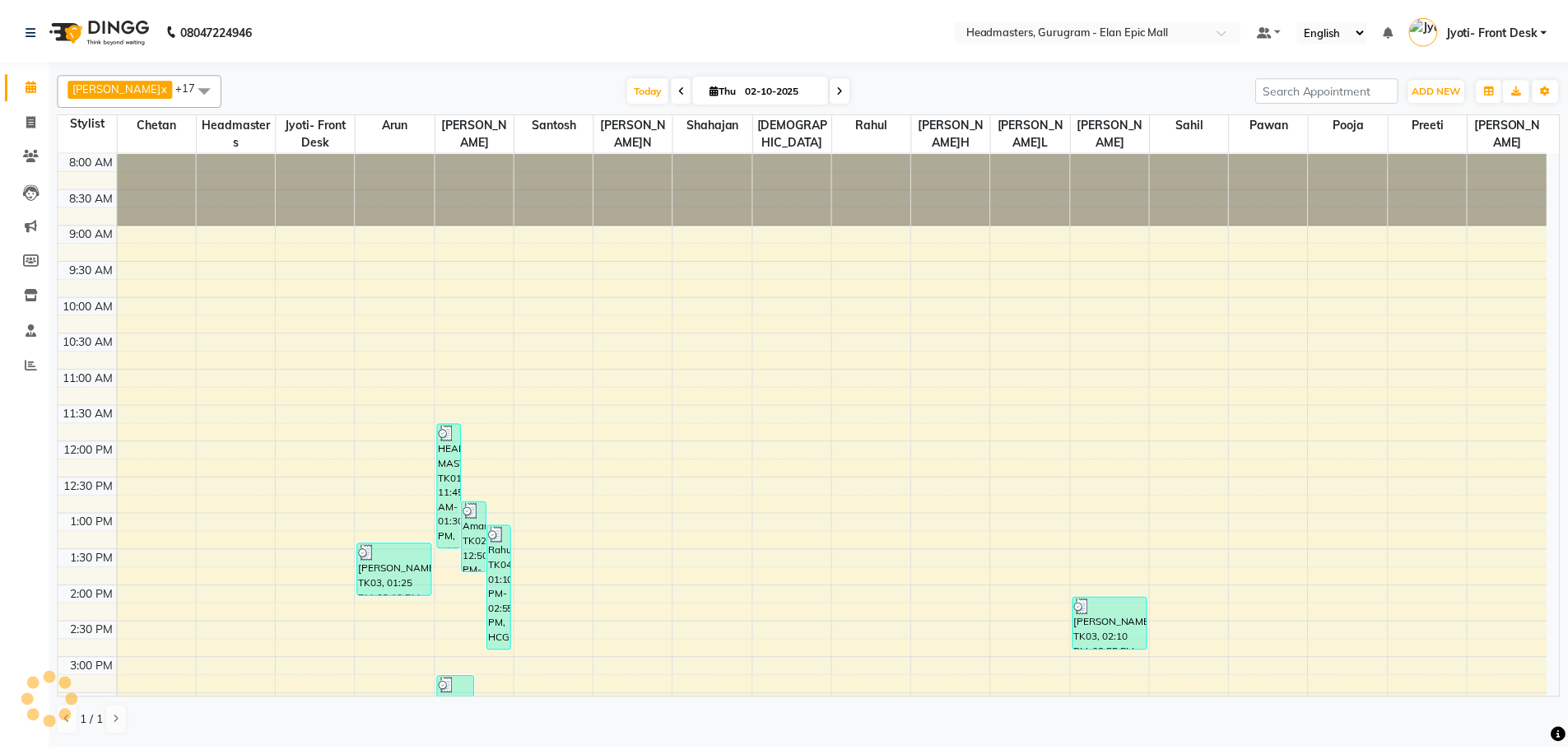
scroll to position [329, 0]
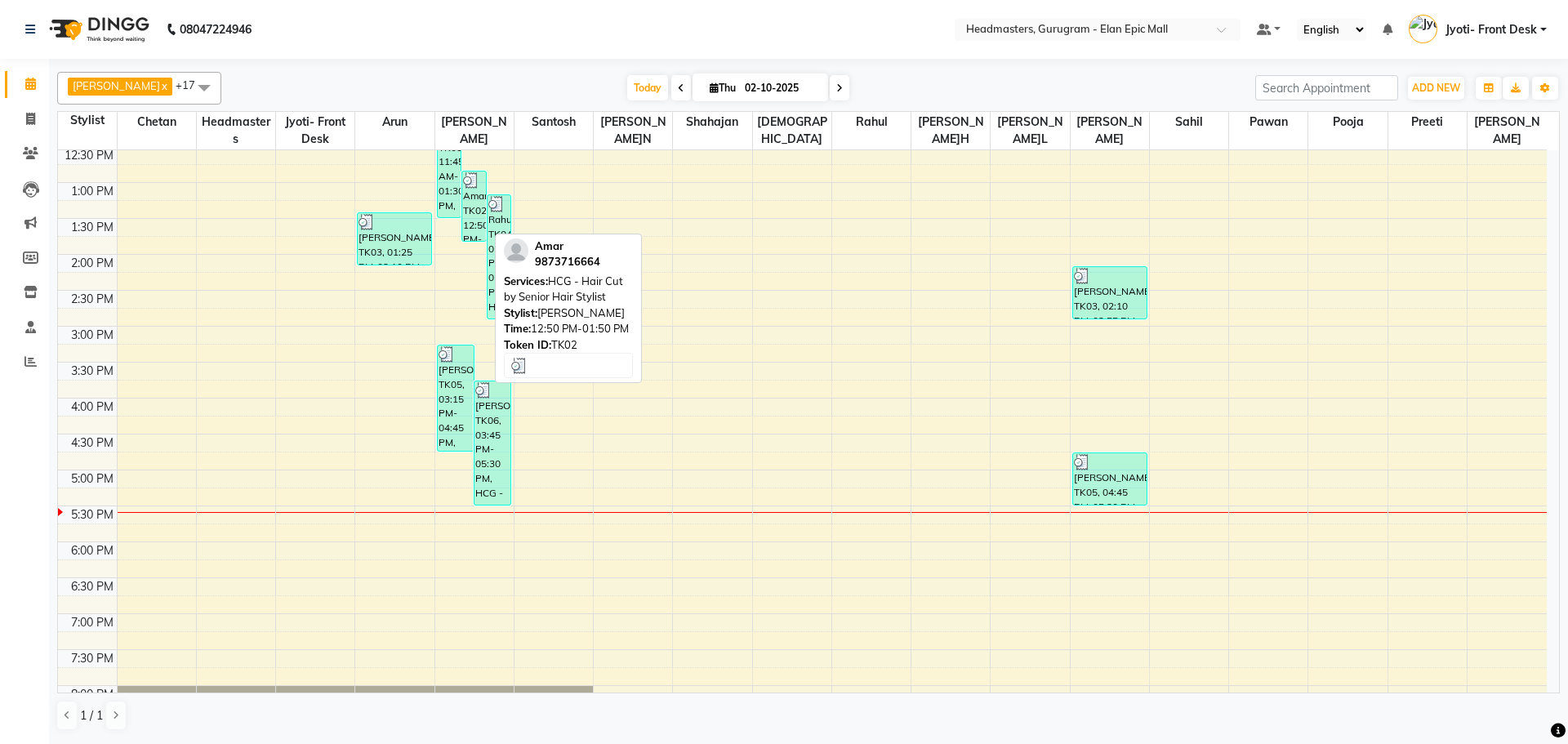
click at [471, 203] on div "Amar, TK02, 12:50 PM-01:50 PM, HCG - Hair Cut by Senior Hair Stylist" at bounding box center [474, 206] width 23 height 69
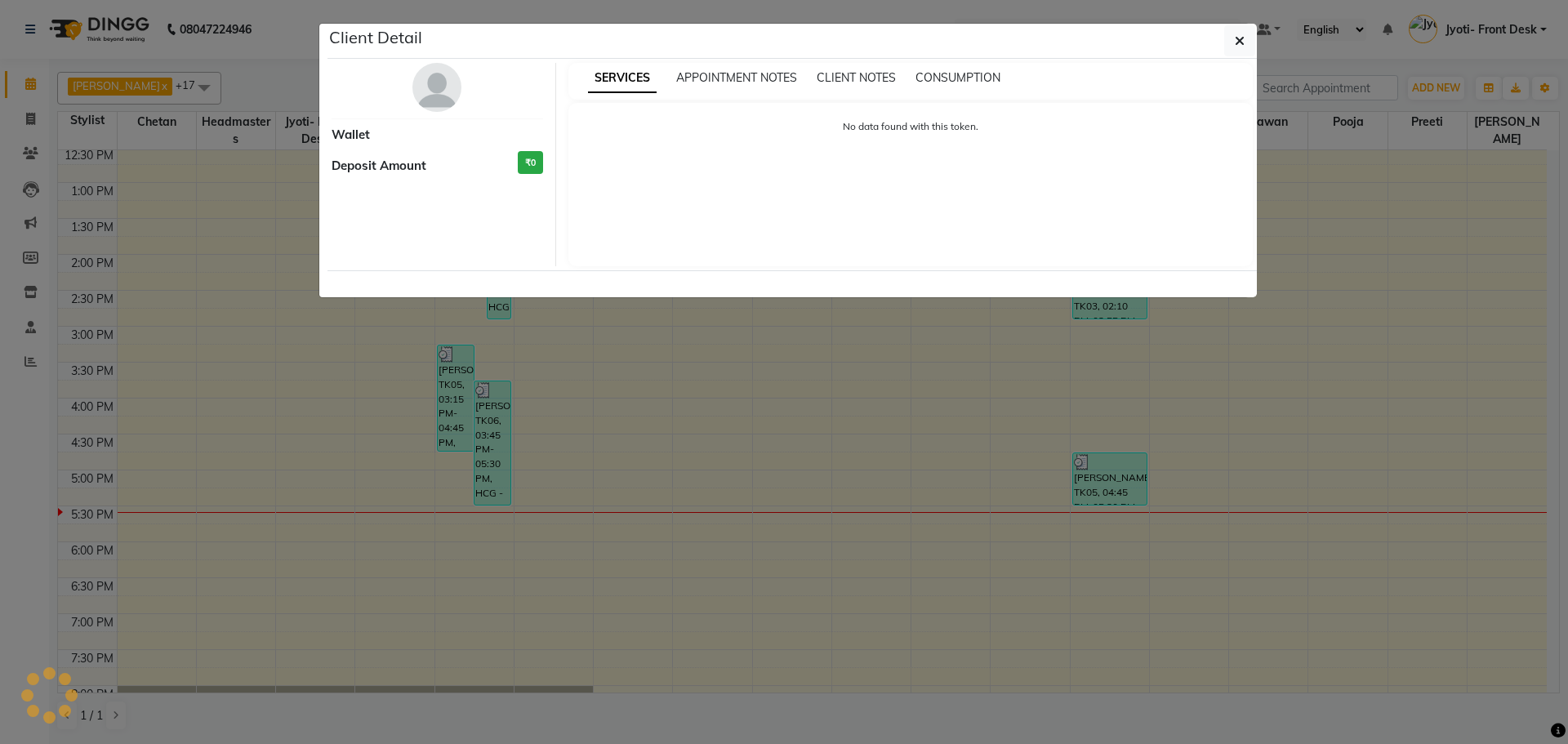
select select "3"
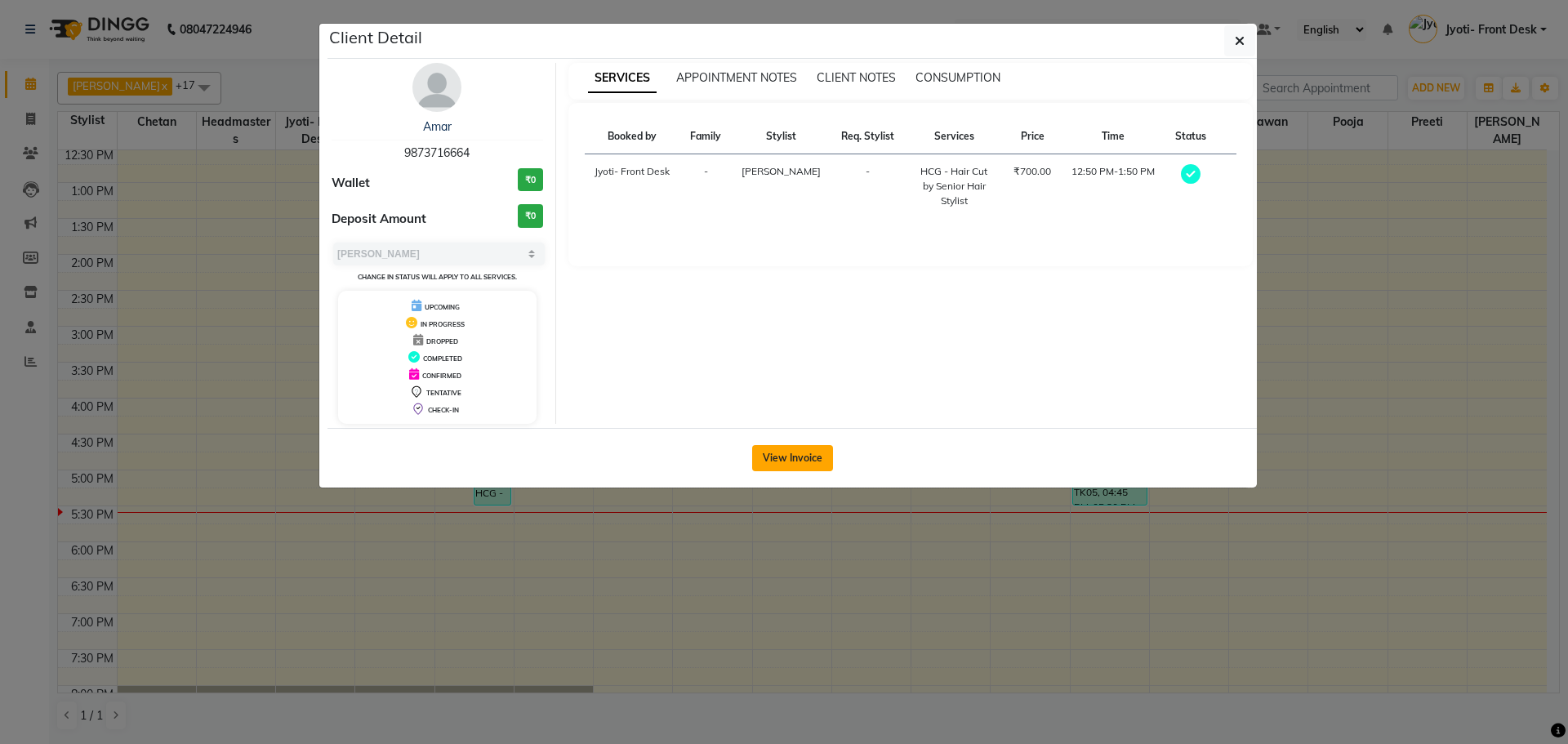
click at [794, 466] on button "View Invoice" at bounding box center [792, 458] width 81 height 26
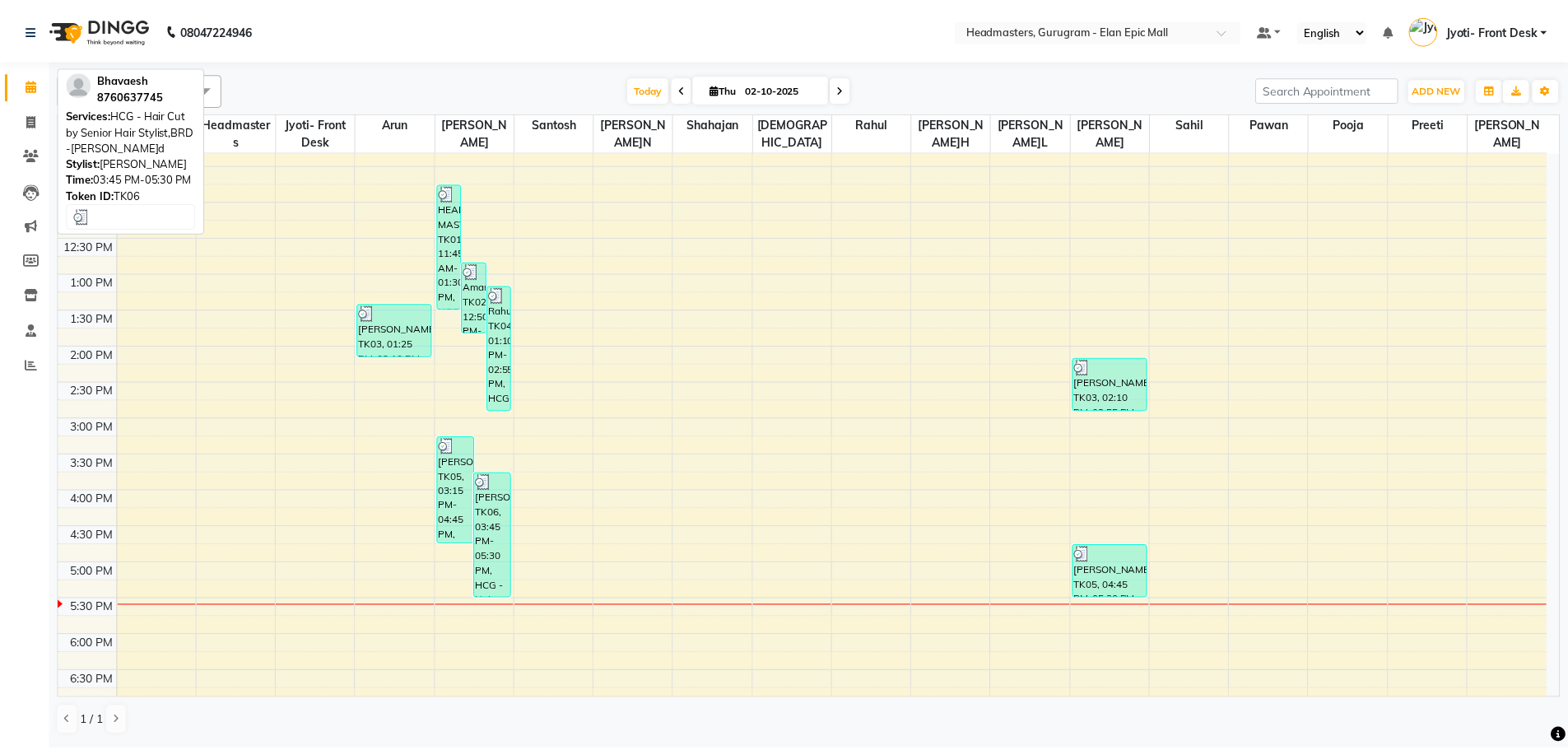
scroll to position [247, 0]
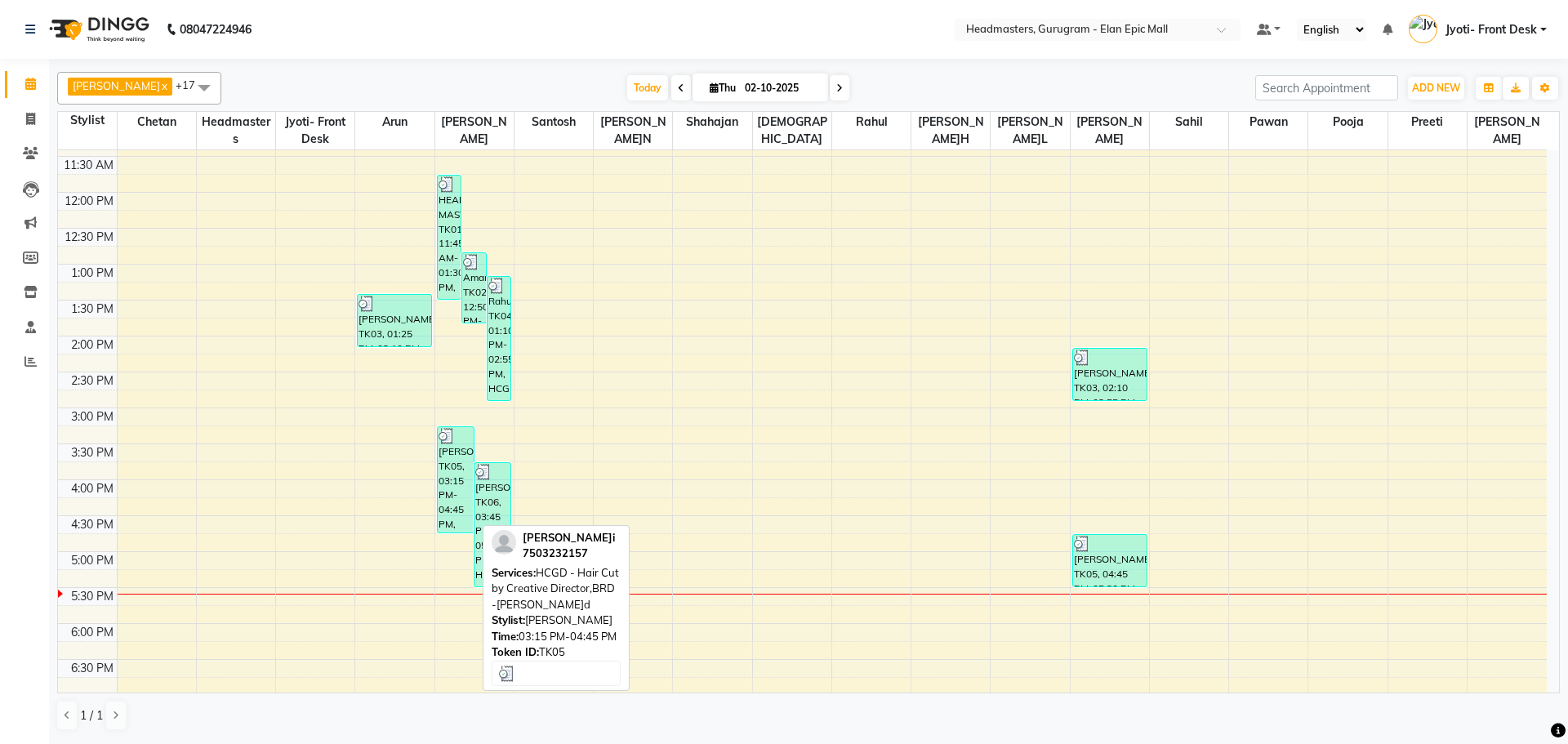
click at [456, 476] on div "[PERSON_NAME]i, TK05, 03:15 PM-04:45 PM, HCGD - Hair Cut by Creative Director,B…" at bounding box center [455, 480] width 35 height 106
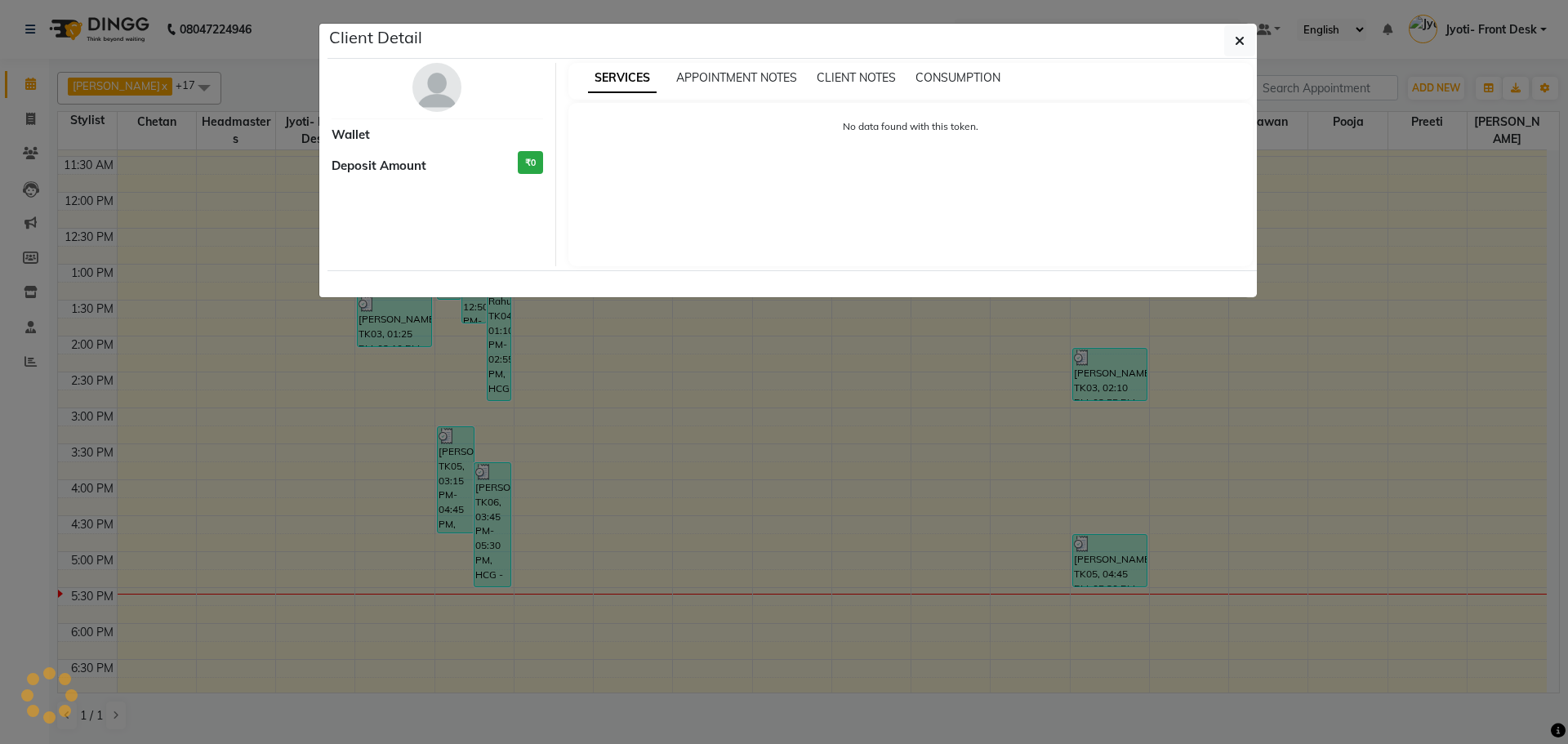
select select "3"
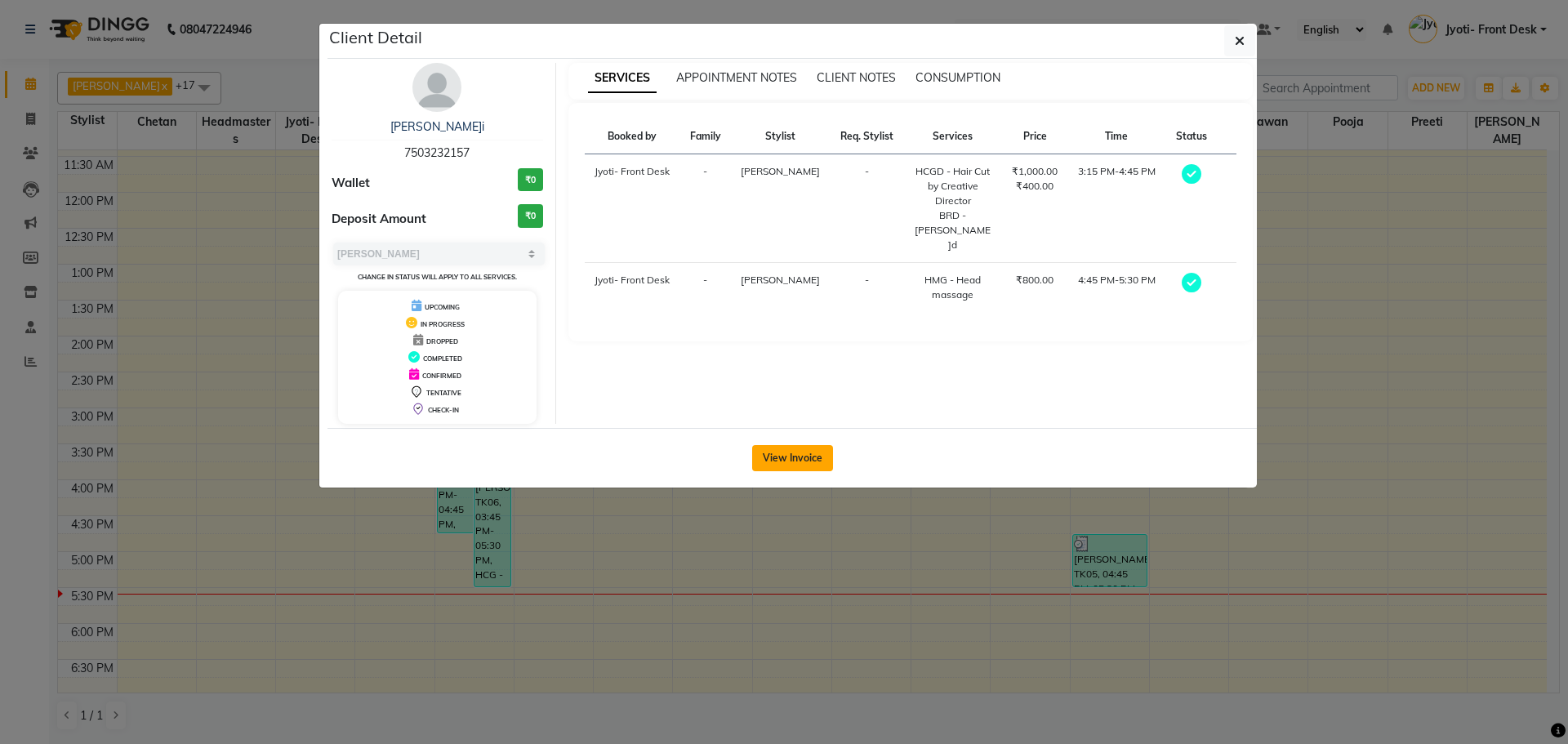
click at [771, 456] on button "View Invoice" at bounding box center [792, 458] width 81 height 26
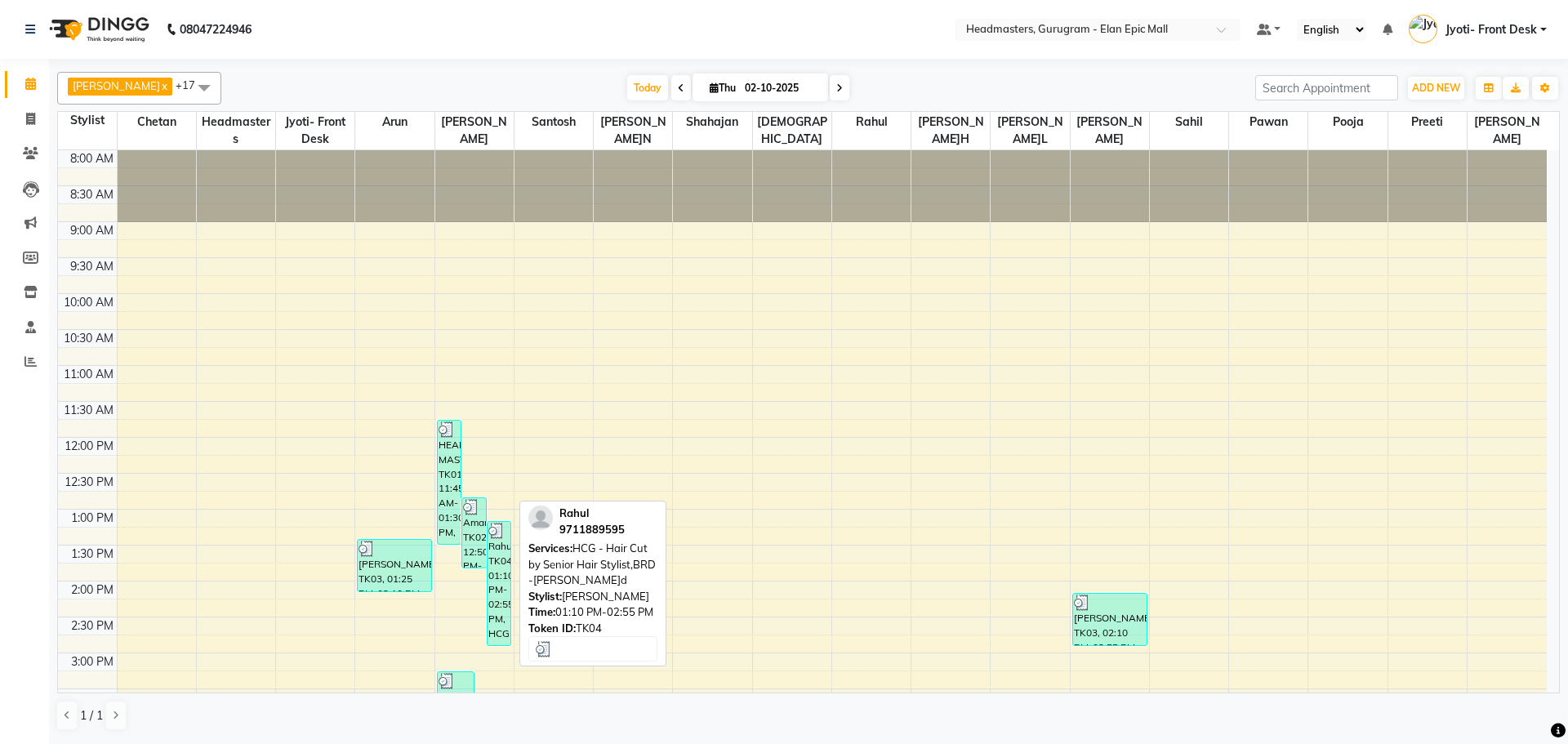
click at [504, 566] on div "Rahul, TK04, 01:10 PM-02:55 PM, HCG - Hair Cut by Senior Hair Stylist,BRD -[PER…" at bounding box center [499, 584] width 23 height 123
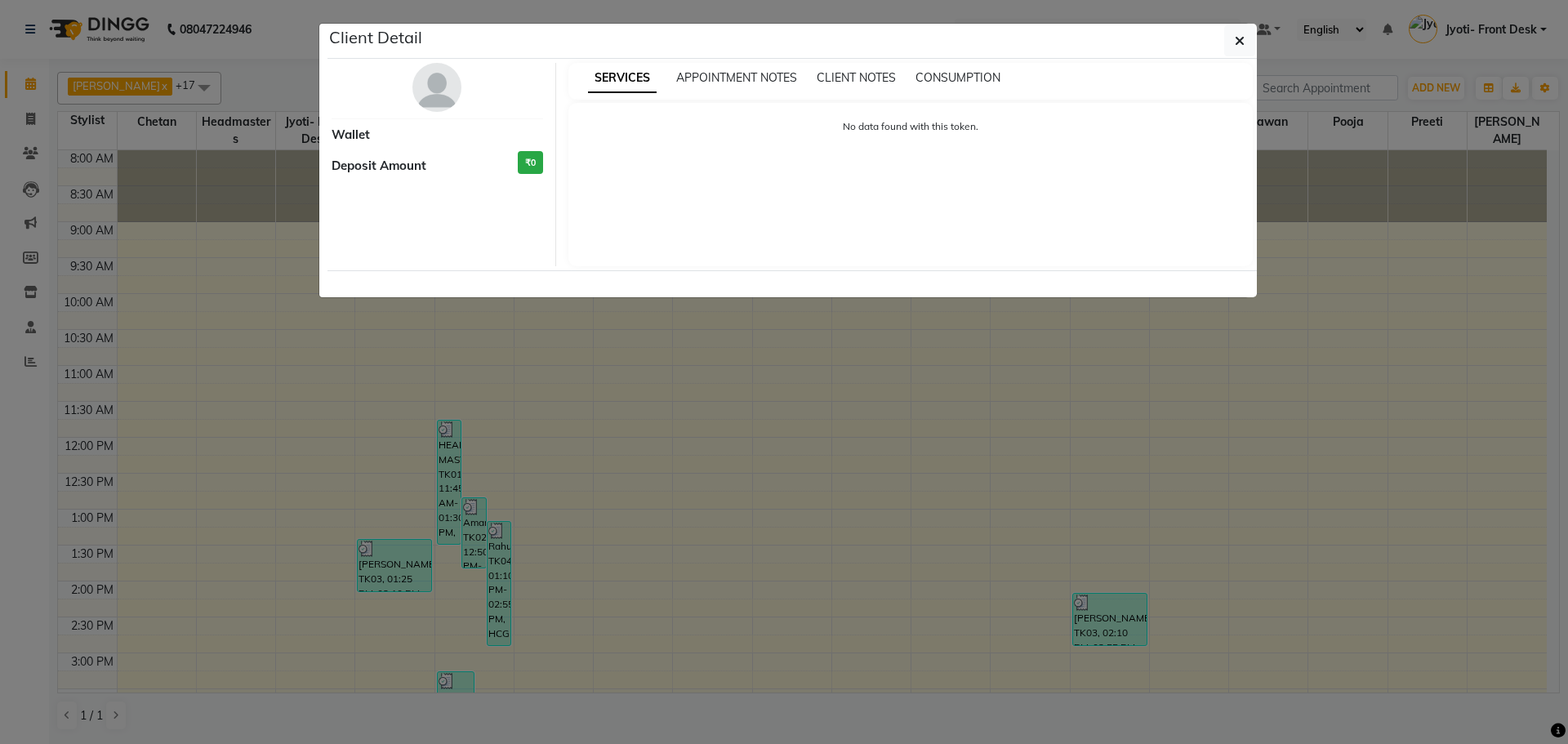
select select "3"
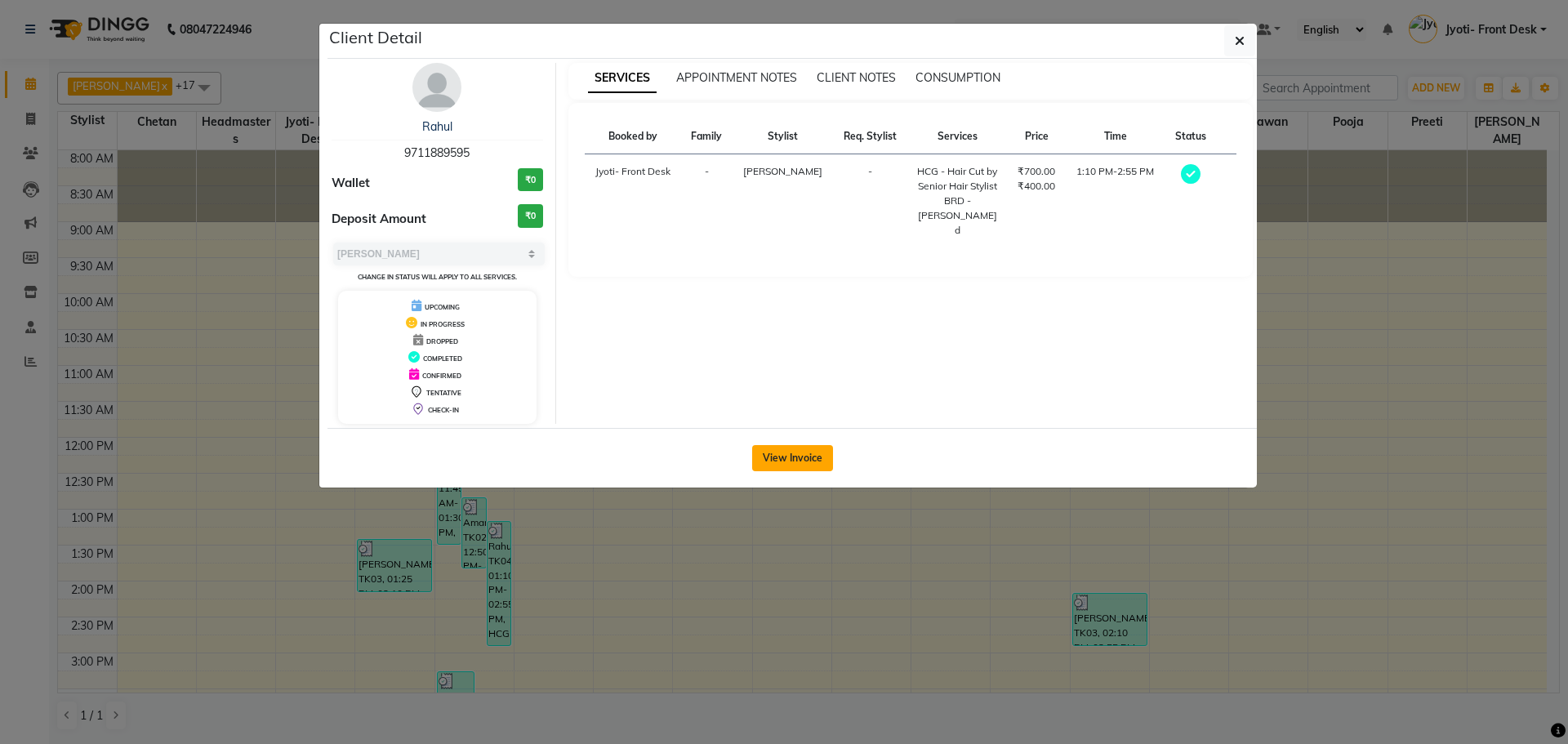
click at [776, 462] on button "View Invoice" at bounding box center [792, 458] width 81 height 26
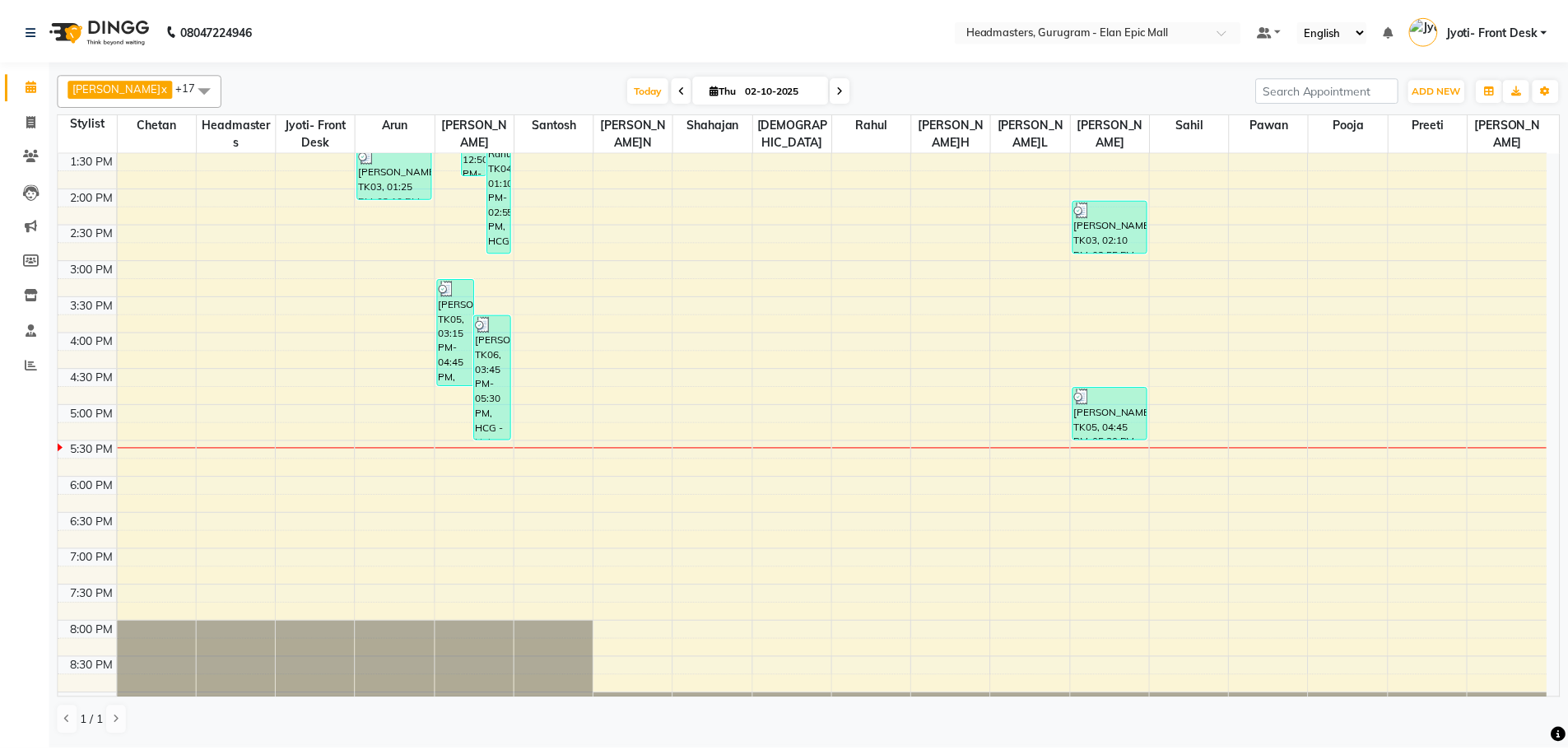
scroll to position [467, 0]
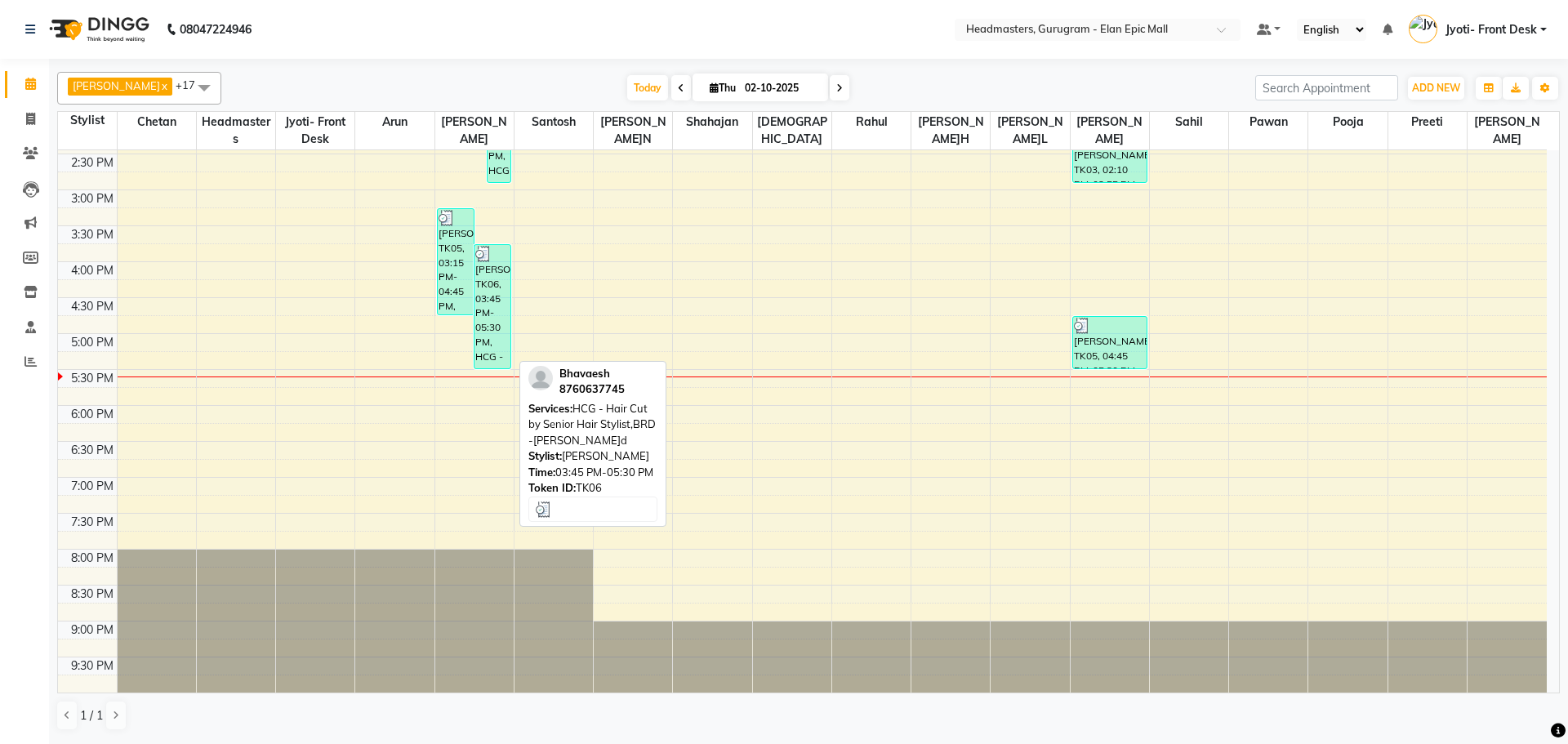
click at [493, 311] on div "[PERSON_NAME], TK06, 03:45 PM-05:30 PM, HCG - Hair Cut by Senior Hair Stylist,B…" at bounding box center [492, 307] width 35 height 123
select select "3"
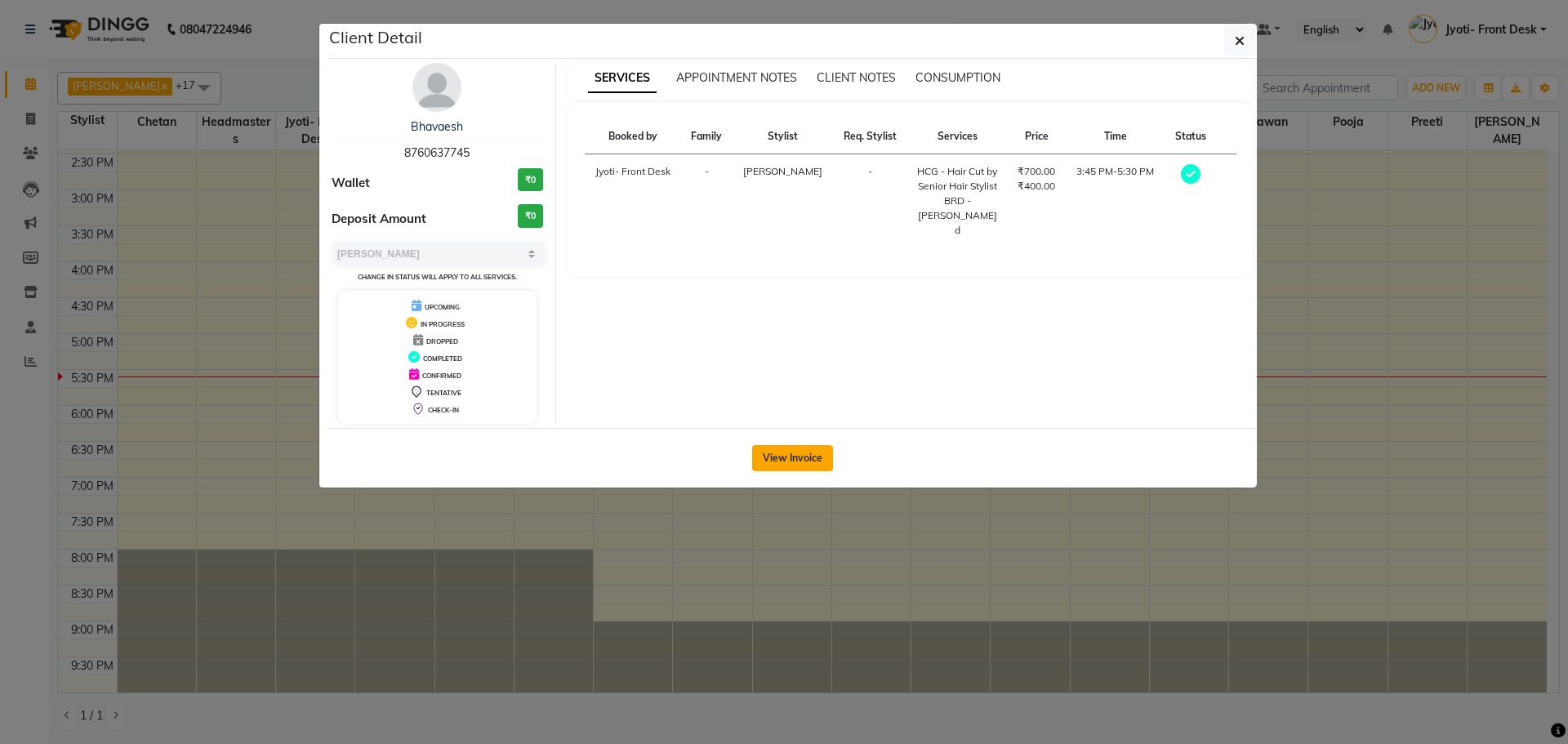
click at [803, 461] on button "View Invoice" at bounding box center [792, 458] width 81 height 26
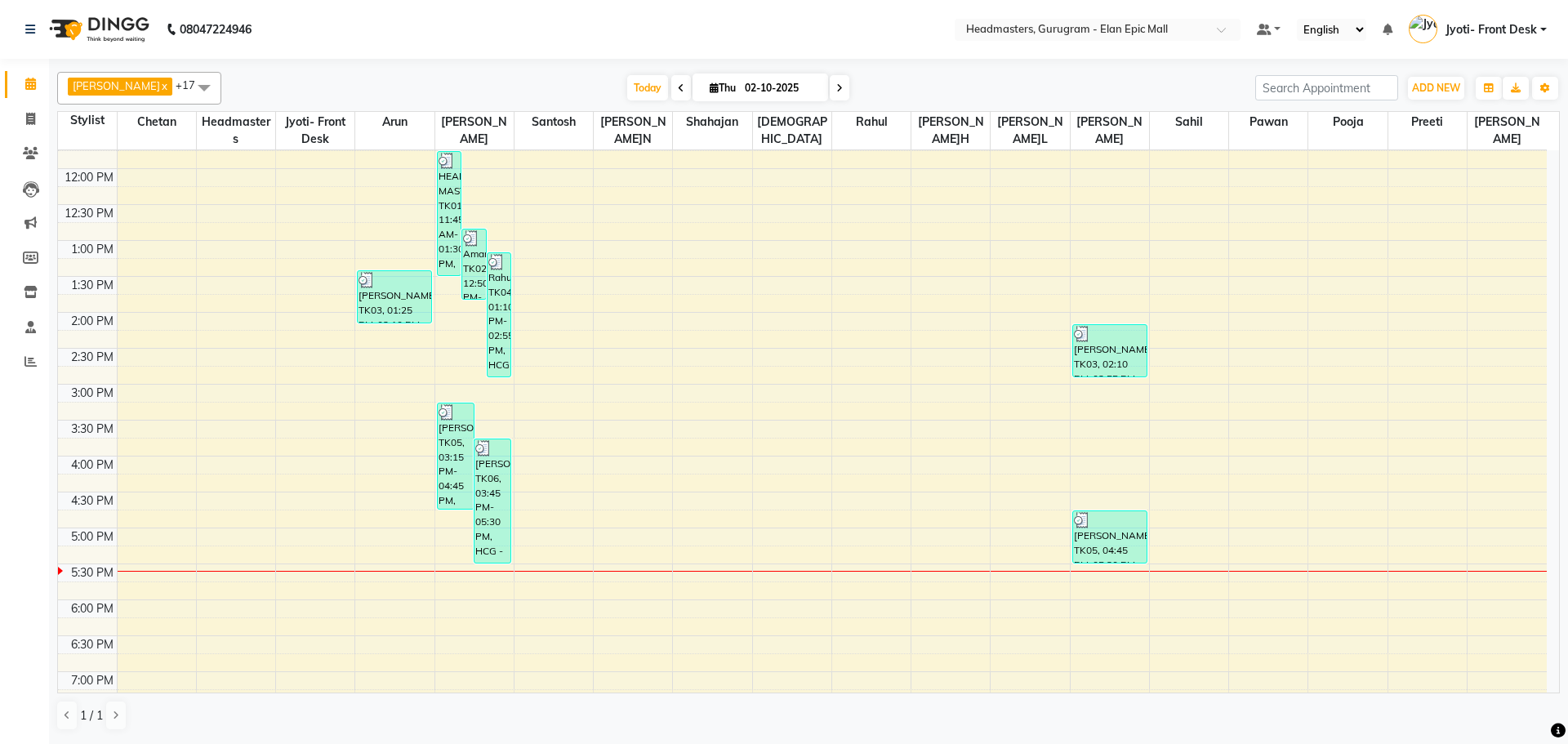
scroll to position [432, 0]
